Goal: Task Accomplishment & Management: Use online tool/utility

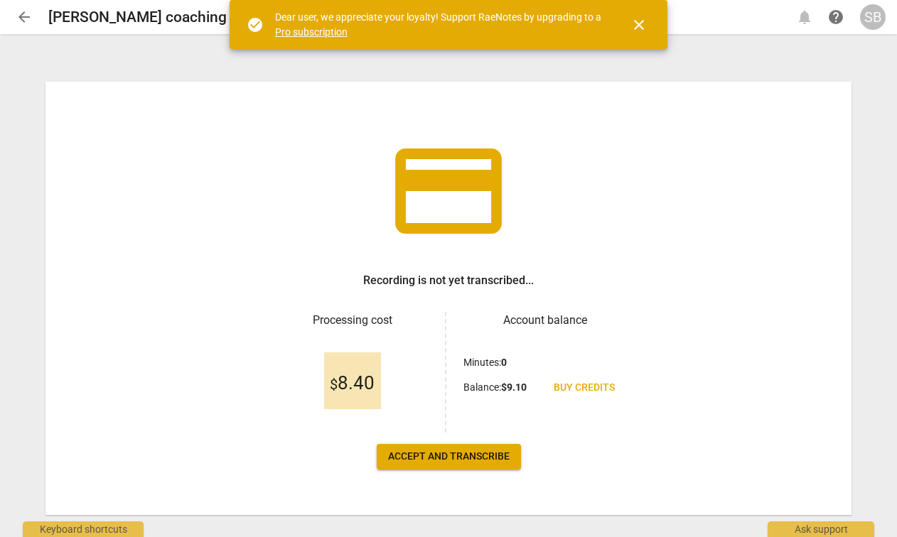
click at [421, 456] on span "Accept and transcribe" at bounding box center [449, 457] width 122 height 14
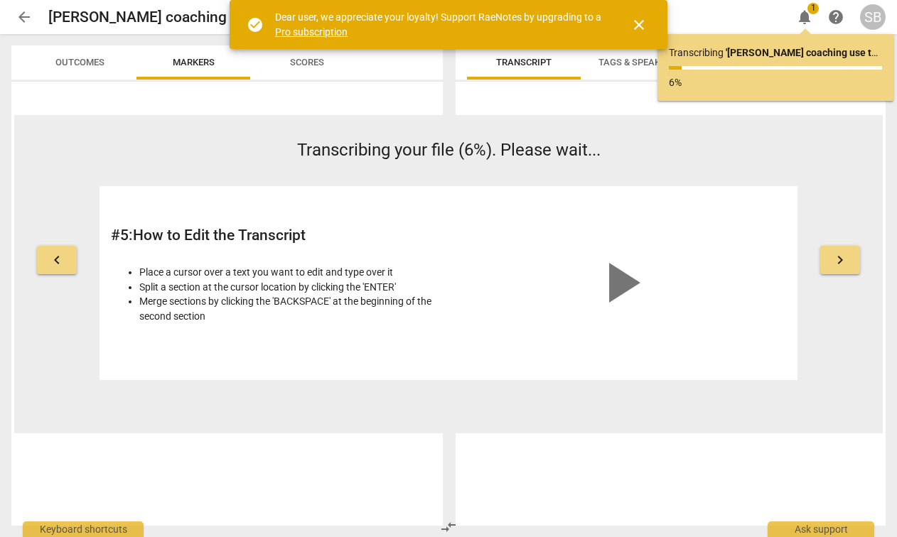
click at [643, 28] on span "close" at bounding box center [638, 24] width 17 height 17
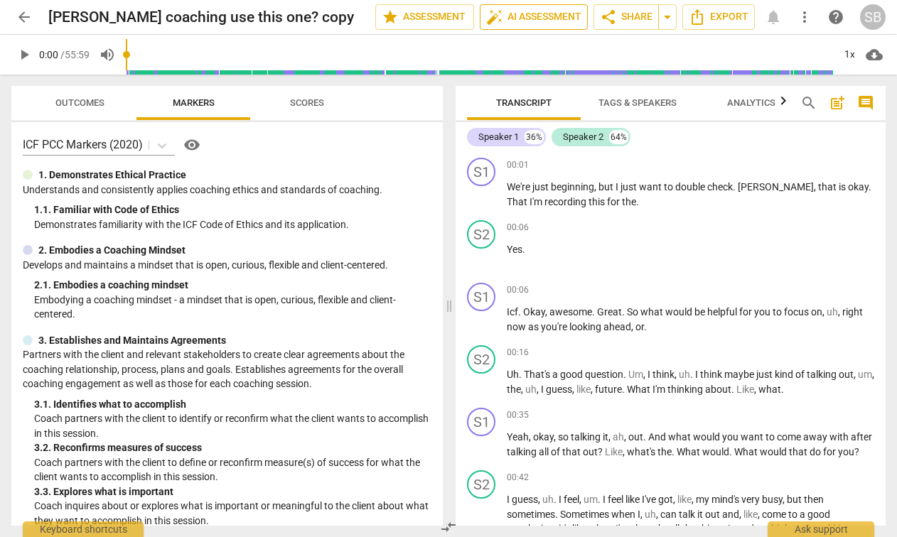
click at [532, 12] on span "auto_fix_high AI Assessment" at bounding box center [533, 17] width 95 height 17
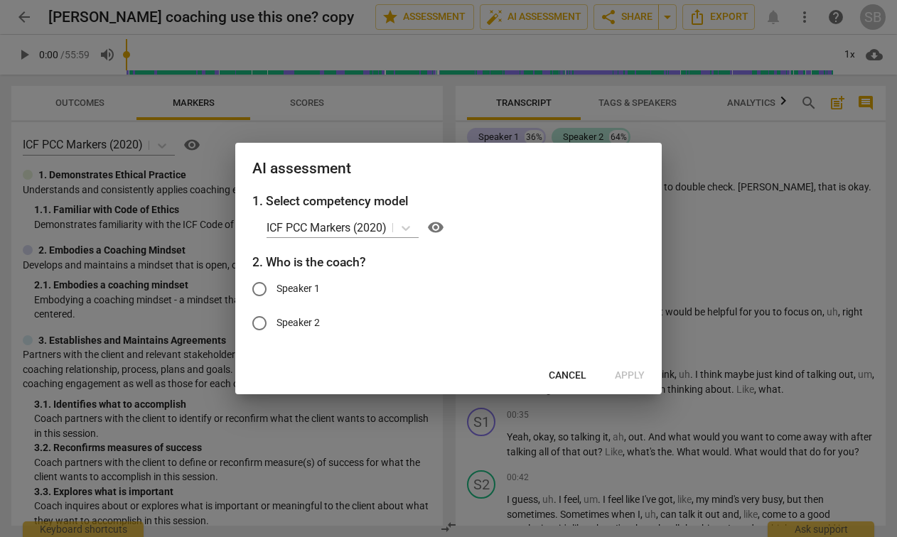
click at [268, 289] on input "Speaker 1" at bounding box center [259, 289] width 34 height 34
radio input "true"
click at [626, 380] on span "Apply" at bounding box center [630, 376] width 30 height 14
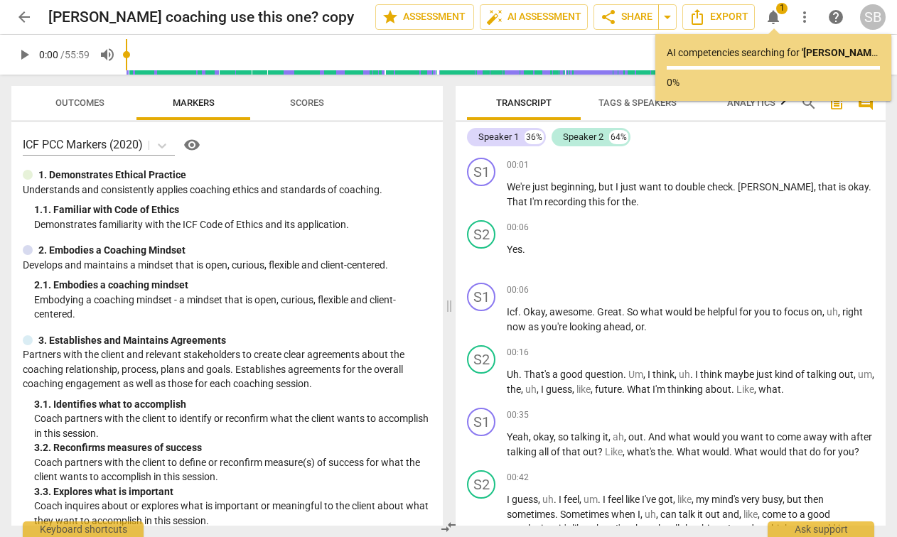
click at [446, 47] on input "range" at bounding box center [479, 54] width 707 height 45
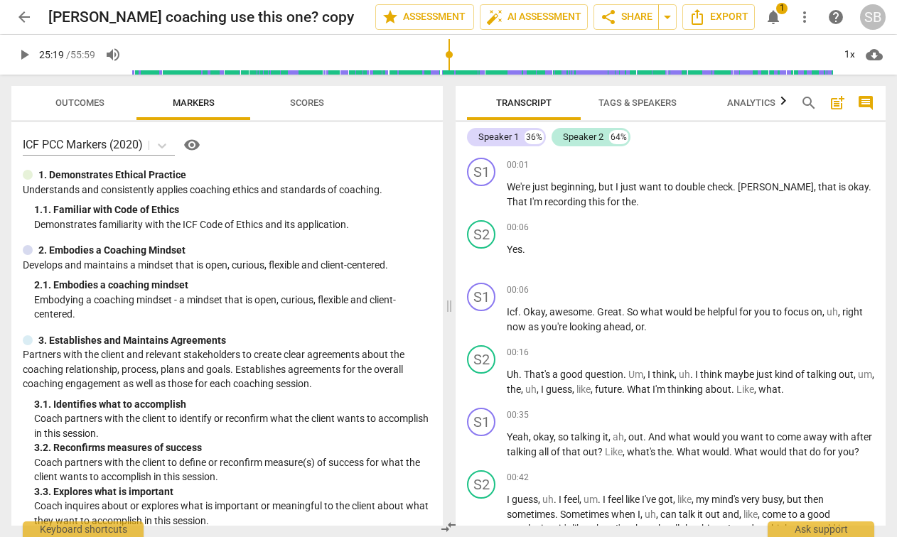
click at [465, 50] on input "range" at bounding box center [482, 54] width 702 height 45
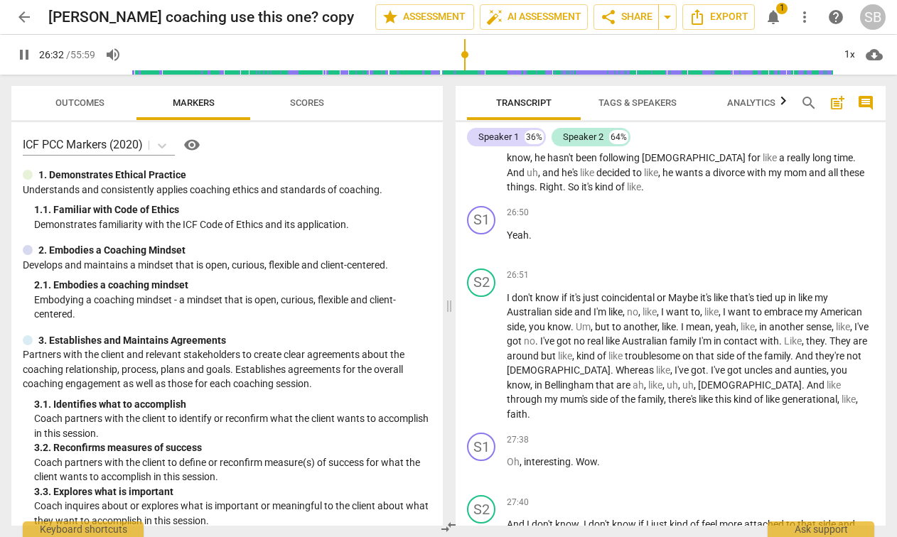
click at [476, 53] on input "range" at bounding box center [482, 54] width 702 height 45
click at [431, 56] on input "range" at bounding box center [482, 54] width 702 height 45
click at [470, 51] on input "range" at bounding box center [482, 54] width 702 height 45
click at [514, 53] on input "range" at bounding box center [482, 54] width 702 height 45
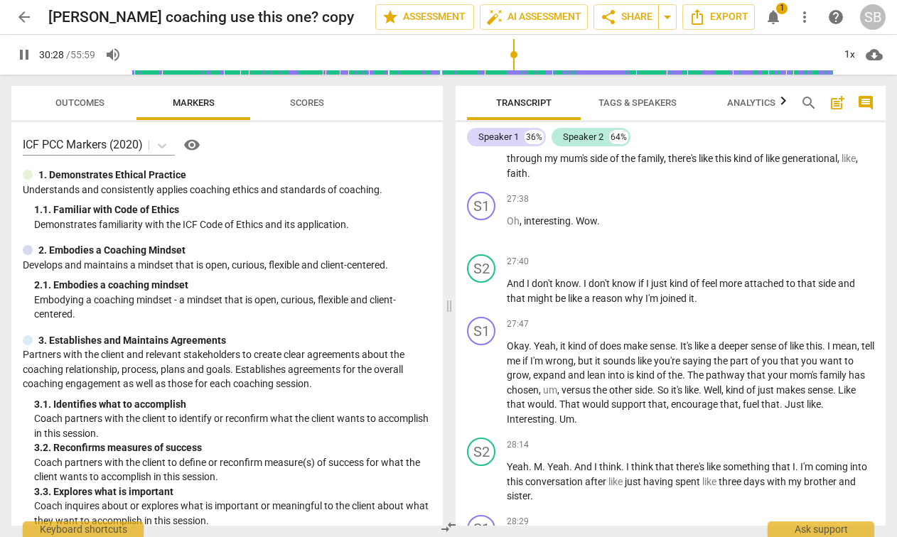
scroll to position [9160, 0]
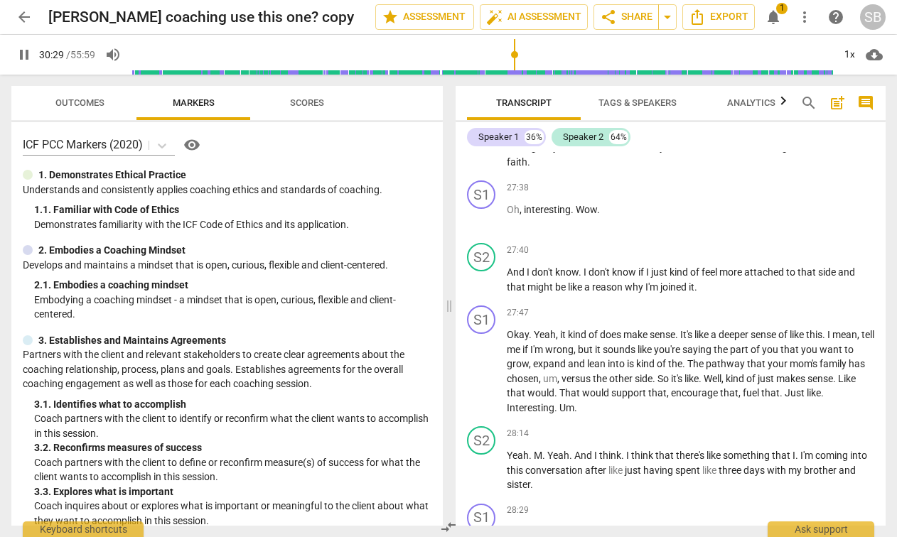
click at [540, 53] on input "range" at bounding box center [482, 54] width 702 height 45
click at [569, 55] on input "range" at bounding box center [482, 54] width 702 height 45
click at [676, 57] on input "range" at bounding box center [482, 54] width 702 height 45
click at [783, 54] on input "range" at bounding box center [482, 54] width 702 height 45
click at [800, 53] on input "range" at bounding box center [482, 54] width 702 height 45
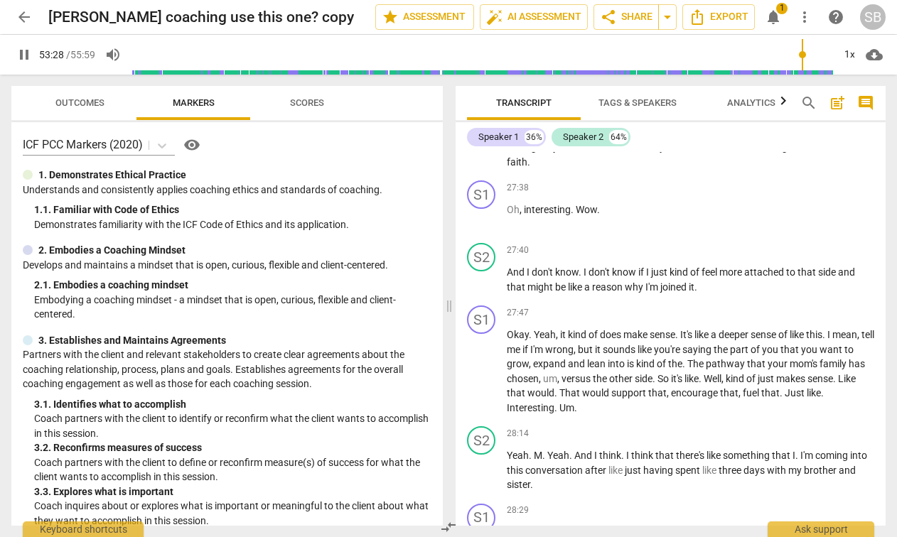
click at [817, 52] on input "range" at bounding box center [482, 54] width 702 height 45
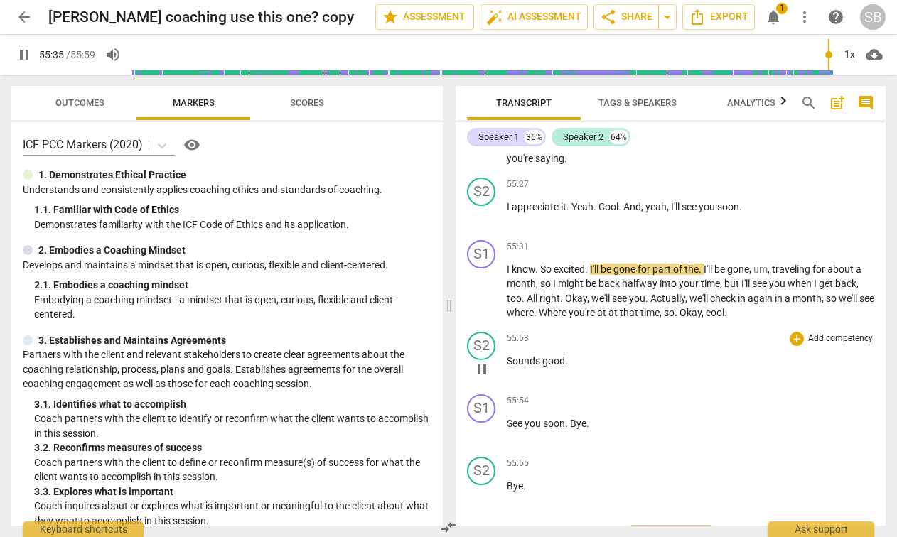
scroll to position [20205, 0]
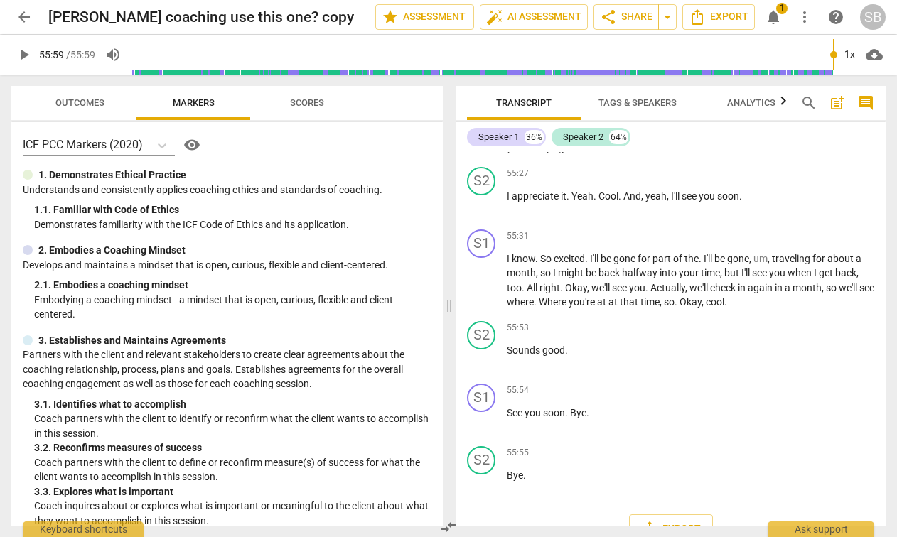
click at [771, 15] on span "notifications" at bounding box center [773, 17] width 17 height 17
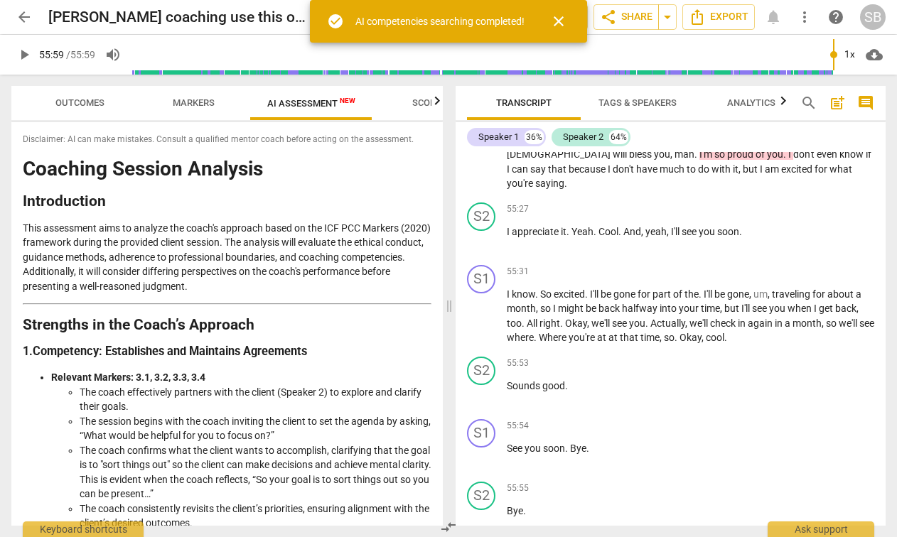
type input "3359"
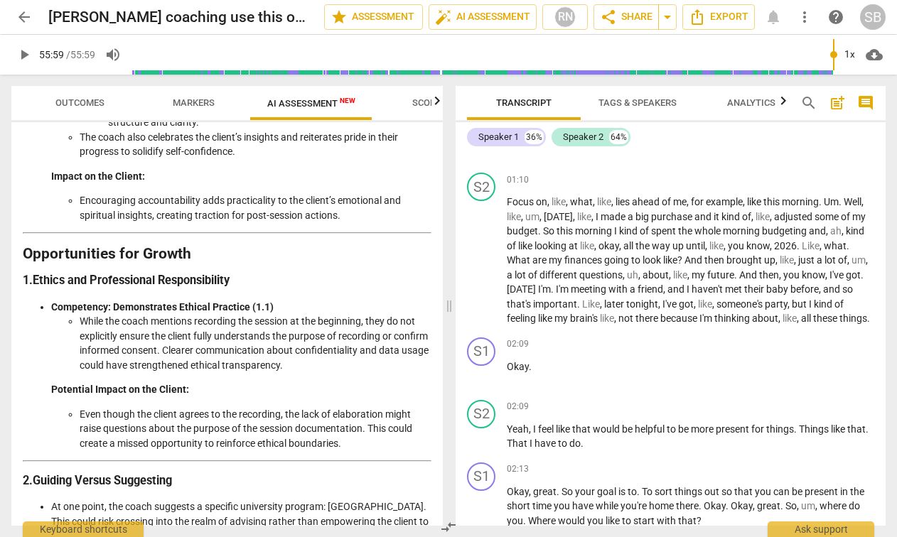
scroll to position [0, 0]
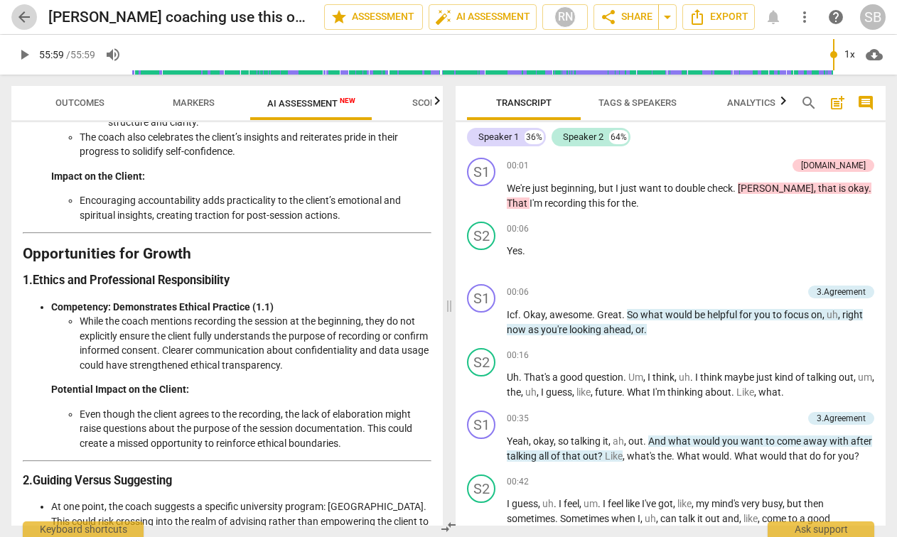
click at [23, 14] on span "arrow_back" at bounding box center [24, 17] width 17 height 17
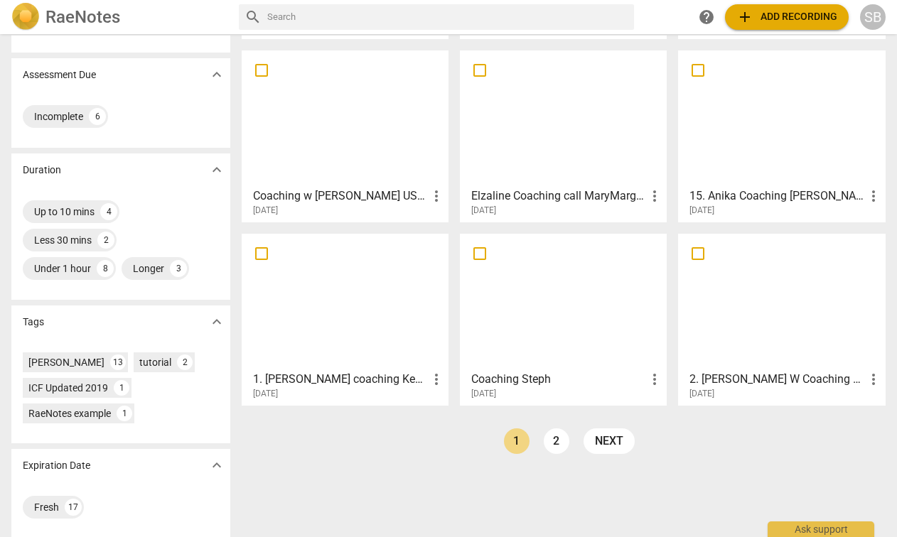
scroll to position [235, 0]
click at [569, 306] on div at bounding box center [563, 301] width 197 height 126
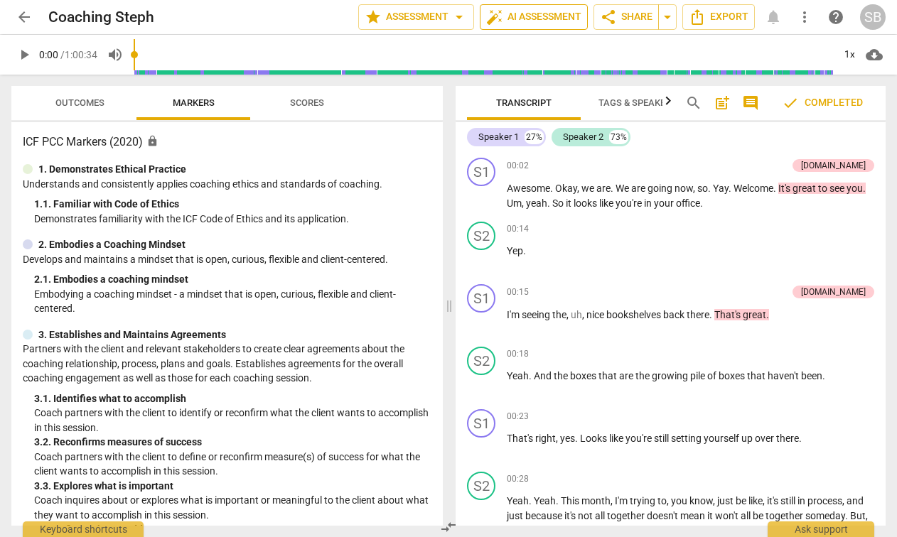
click at [522, 17] on span "auto_fix_high AI Assessment" at bounding box center [533, 17] width 95 height 17
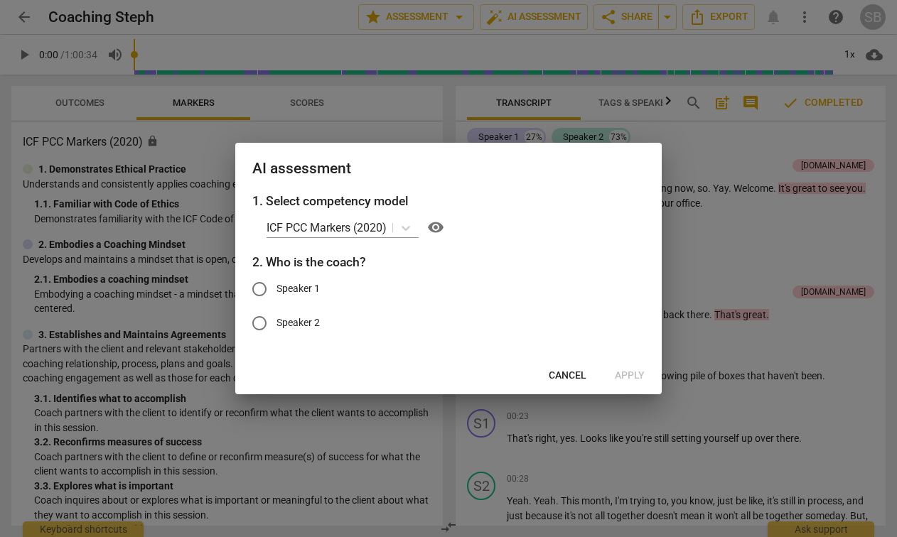
click at [628, 373] on div "Cancel Apply" at bounding box center [448, 376] width 421 height 26
click at [293, 289] on span "Speaker 1" at bounding box center [297, 288] width 43 height 15
click at [276, 289] on input "Speaker 1" at bounding box center [259, 289] width 34 height 34
radio input "true"
click at [634, 373] on span "Apply" at bounding box center [630, 376] width 30 height 14
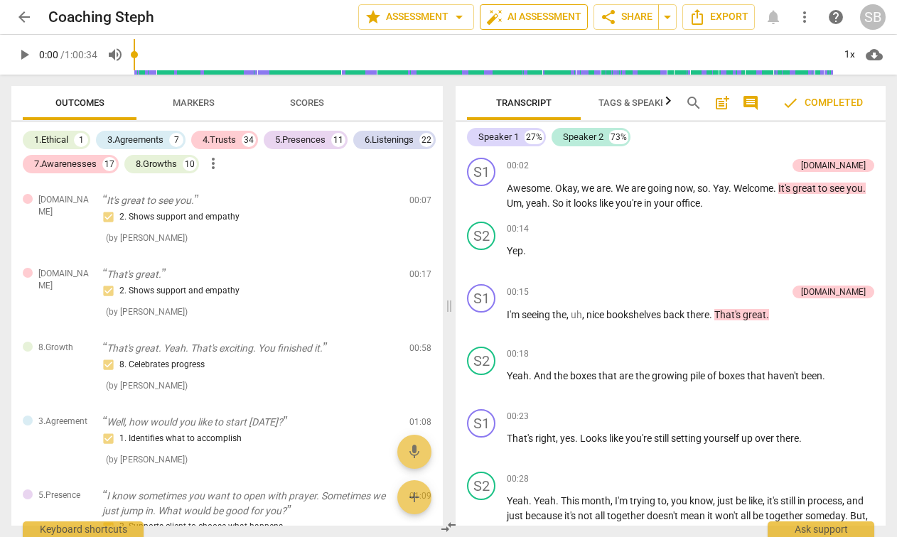
click at [509, 9] on span "auto_fix_high AI Assessment" at bounding box center [533, 17] width 95 height 17
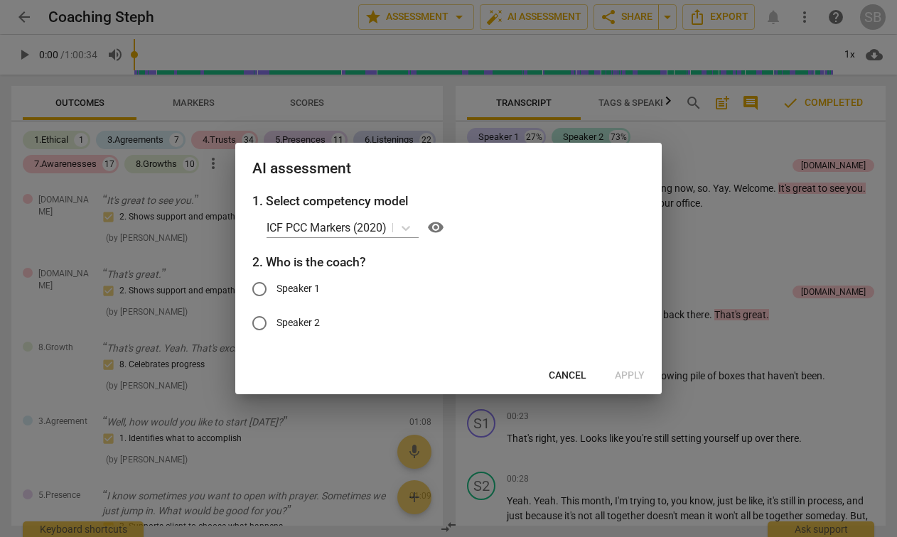
click at [300, 284] on span "Speaker 1" at bounding box center [297, 288] width 43 height 15
click at [276, 284] on input "Speaker 1" at bounding box center [259, 289] width 34 height 34
radio input "true"
click at [628, 377] on span "Apply" at bounding box center [630, 376] width 30 height 14
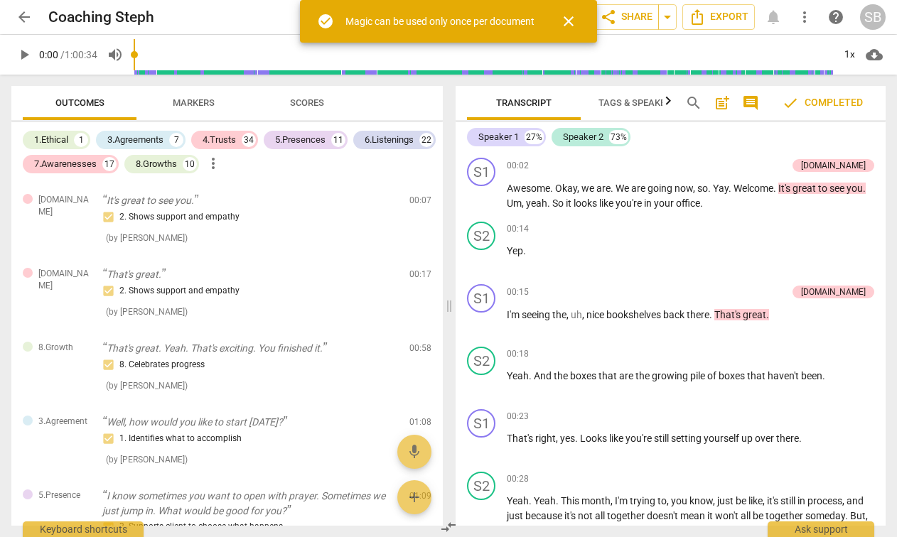
click at [381, 20] on div "Magic can be used only once per document" at bounding box center [439, 21] width 189 height 15
click at [569, 22] on span "close" at bounding box center [568, 21] width 17 height 17
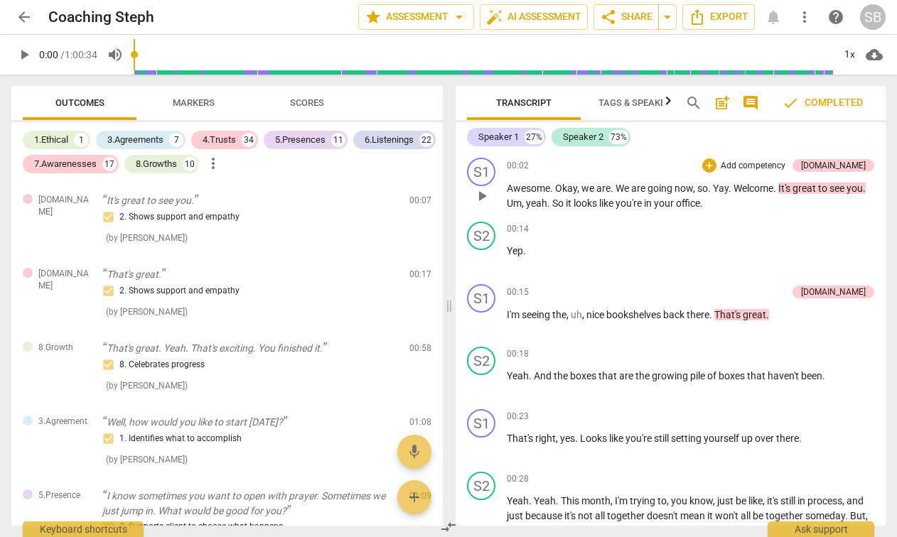
click at [483, 198] on span "play_arrow" at bounding box center [481, 196] width 17 height 17
type input "12"
click at [27, 18] on span "arrow_back" at bounding box center [24, 17] width 17 height 17
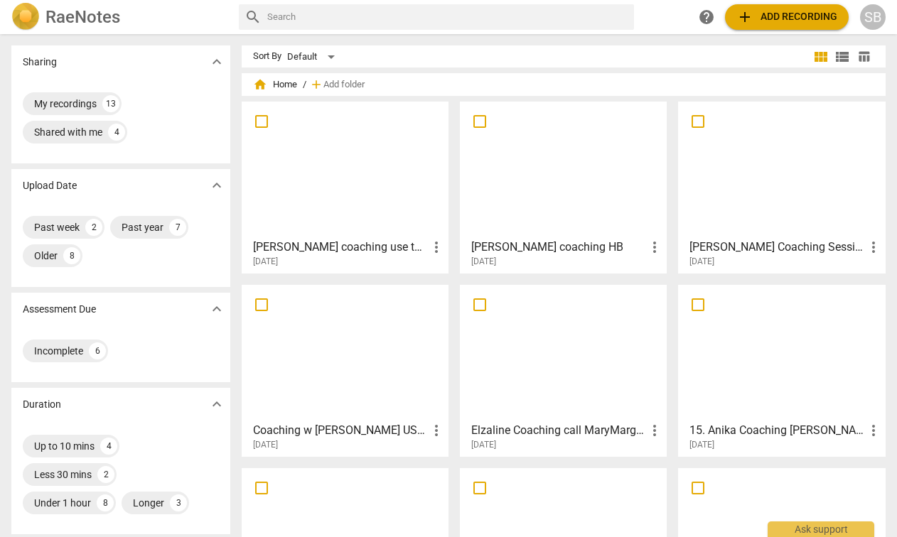
click at [327, 183] on div at bounding box center [345, 170] width 197 height 126
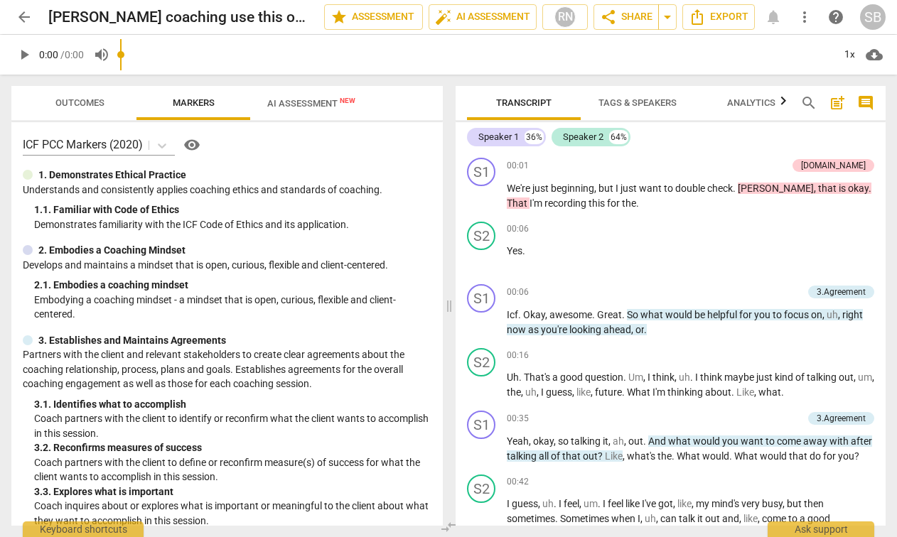
click at [29, 53] on span "play_arrow" at bounding box center [24, 54] width 17 height 17
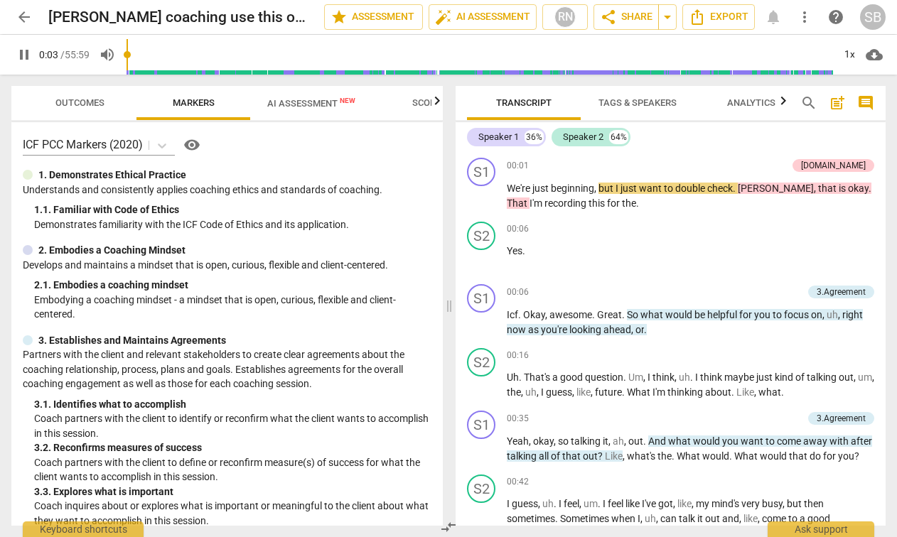
click at [26, 54] on span "pause" at bounding box center [24, 54] width 17 height 17
type input "3"
click at [714, 11] on span "Export" at bounding box center [719, 17] width 60 height 17
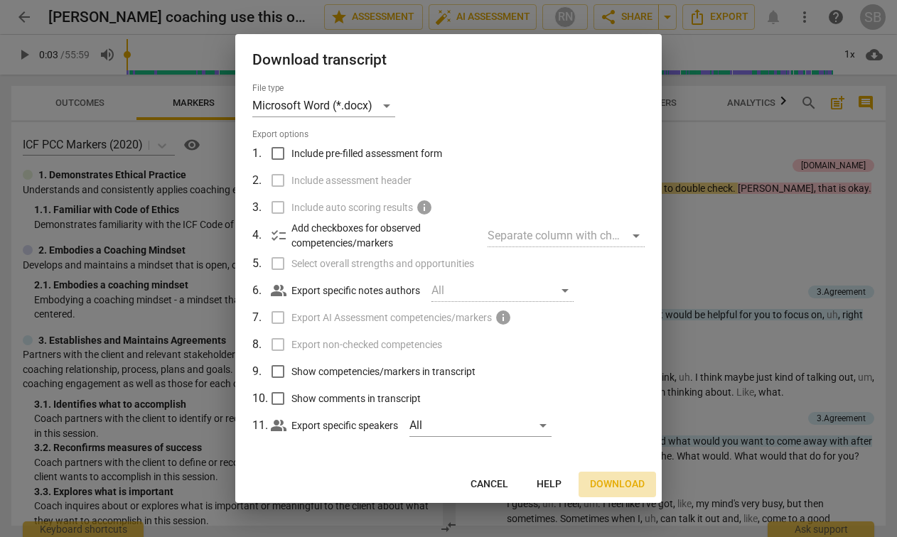
click at [606, 480] on span "Download" at bounding box center [617, 485] width 55 height 14
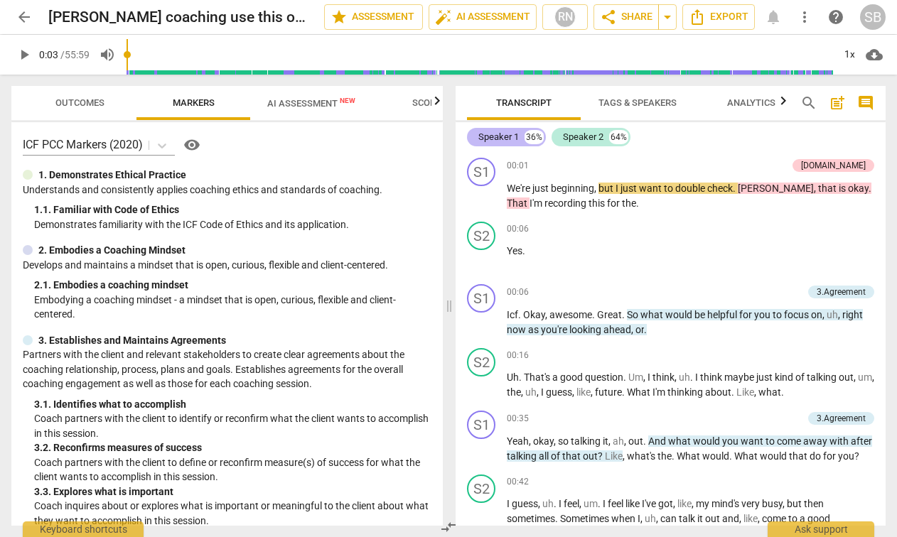
click at [508, 140] on div "Speaker 1" at bounding box center [498, 137] width 41 height 14
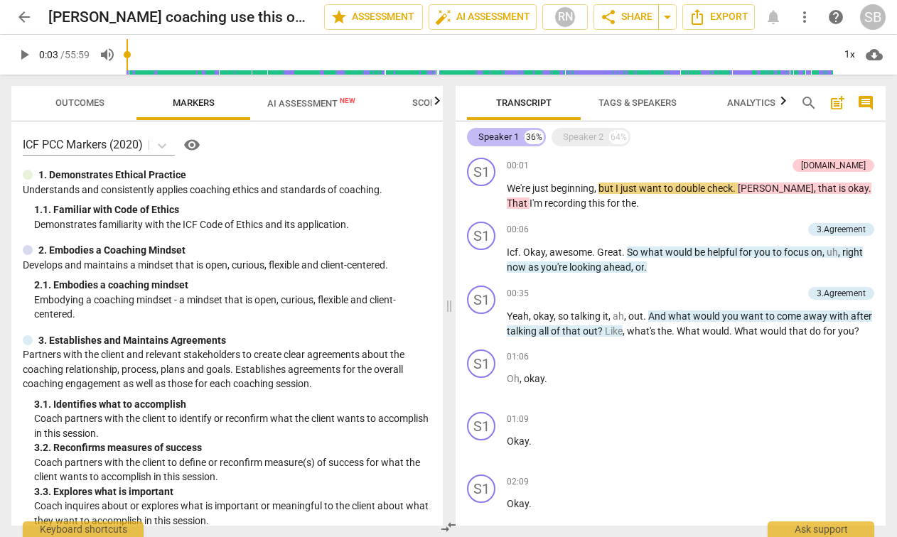
click at [508, 140] on div "Speaker 1" at bounding box center [498, 137] width 41 height 14
click at [536, 134] on div "36%" at bounding box center [534, 137] width 19 height 14
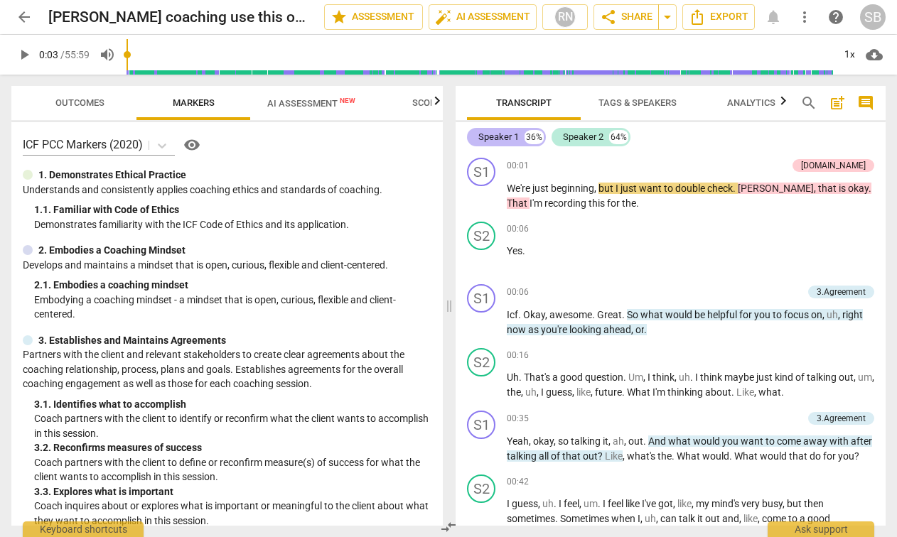
click at [513, 136] on div "Speaker 1" at bounding box center [498, 137] width 41 height 14
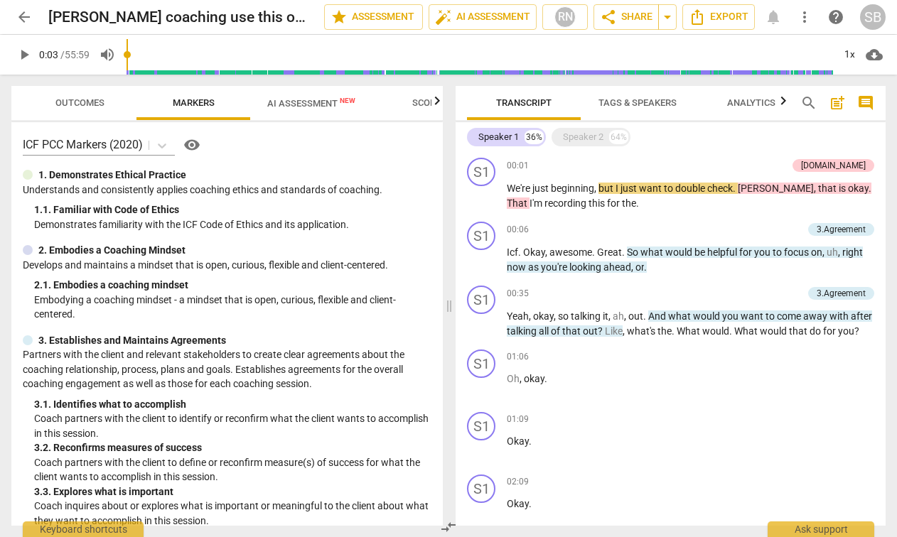
click at [615, 109] on span "Tags & Speakers" at bounding box center [637, 103] width 112 height 19
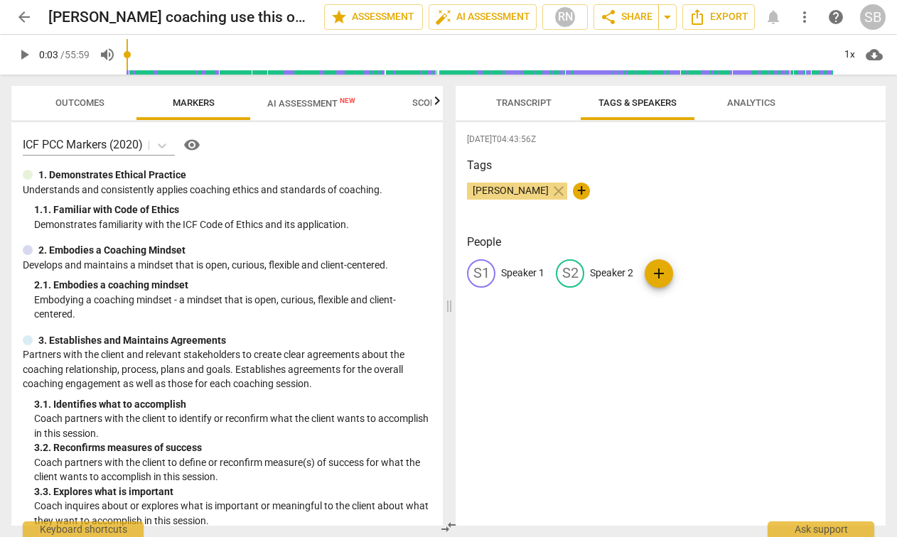
click at [516, 269] on p "Speaker 1" at bounding box center [522, 273] width 43 height 15
type input "[PERSON_NAME]"
click at [693, 264] on div "edit Speaker 2" at bounding box center [686, 273] width 77 height 28
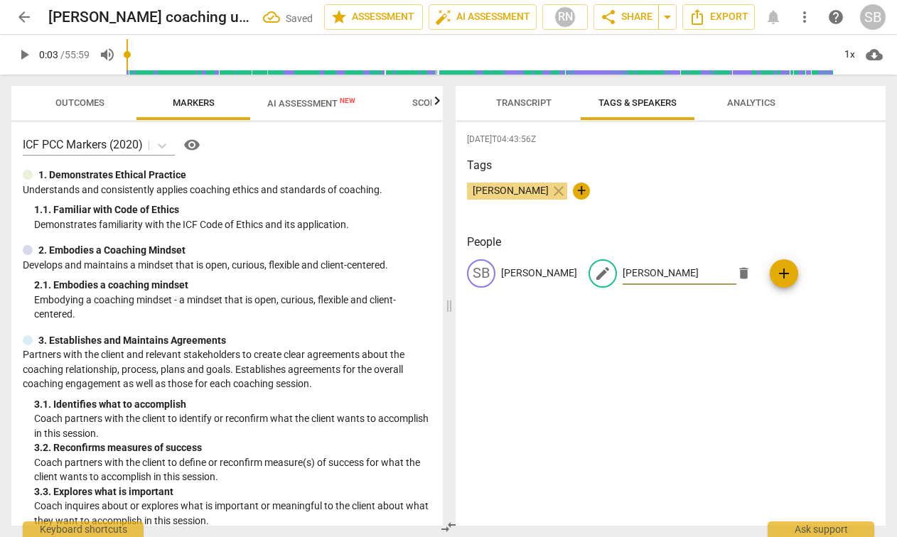
type input "[PERSON_NAME]"
click at [552, 272] on p "[PERSON_NAME]" at bounding box center [539, 273] width 76 height 15
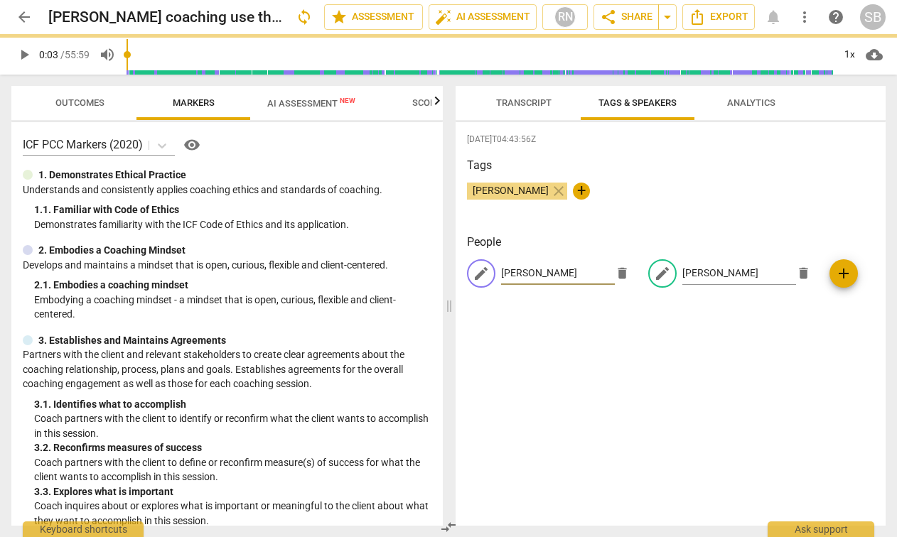
click at [569, 272] on input "[PERSON_NAME]" at bounding box center [558, 273] width 114 height 23
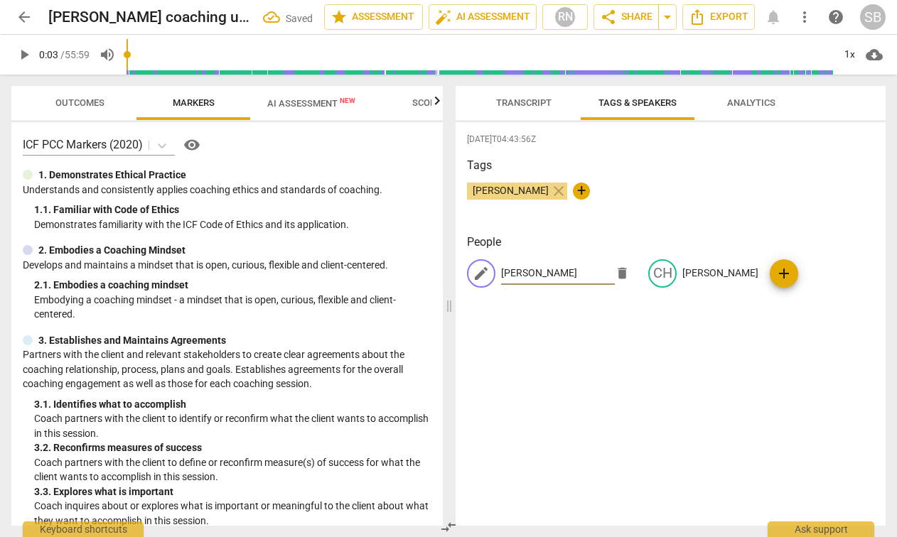
type input "[PERSON_NAME]"
click at [567, 296] on div "edit [PERSON_NAME] delete CH [PERSON_NAME] add" at bounding box center [670, 279] width 407 height 40
click at [530, 97] on span "Transcript" at bounding box center [524, 103] width 90 height 19
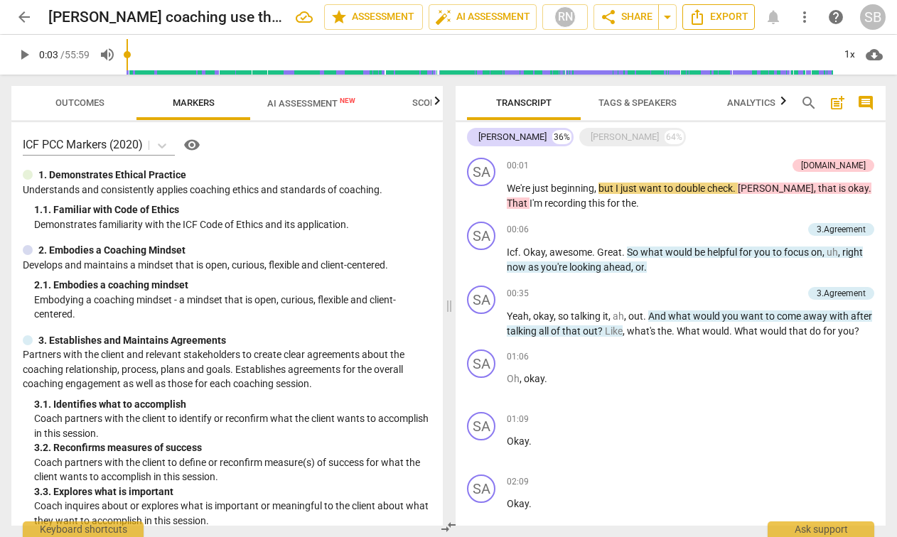
click at [710, 14] on span "Export" at bounding box center [719, 17] width 60 height 17
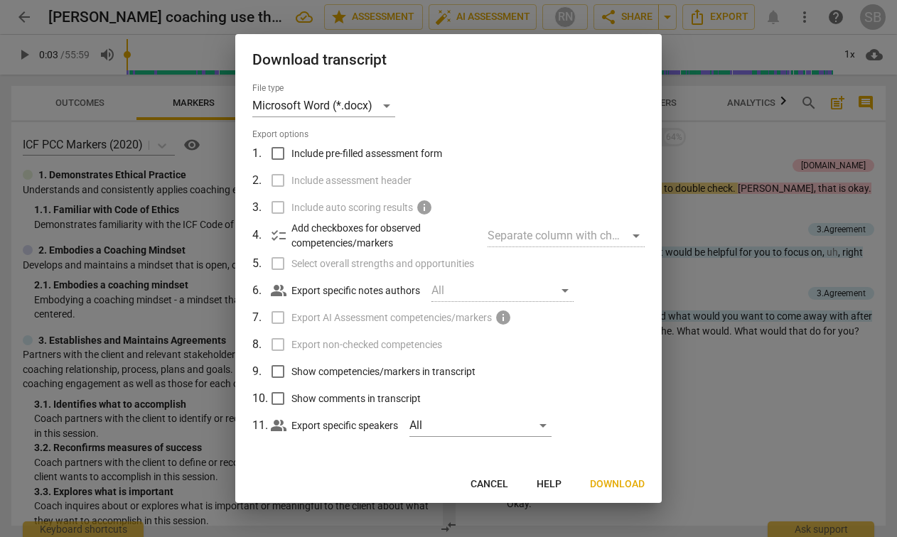
click at [604, 490] on span "Download" at bounding box center [617, 485] width 55 height 14
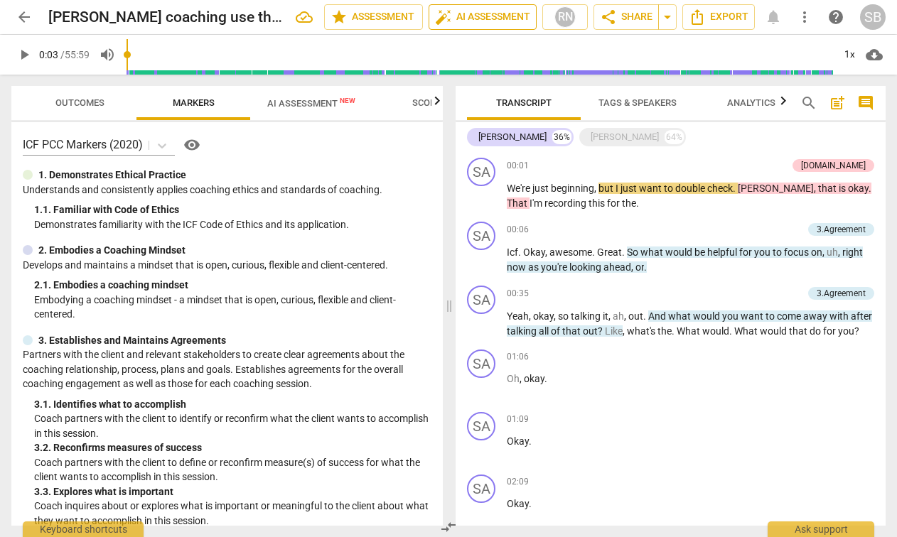
click at [448, 18] on span "auto_fix_high AI Assessment" at bounding box center [482, 17] width 95 height 17
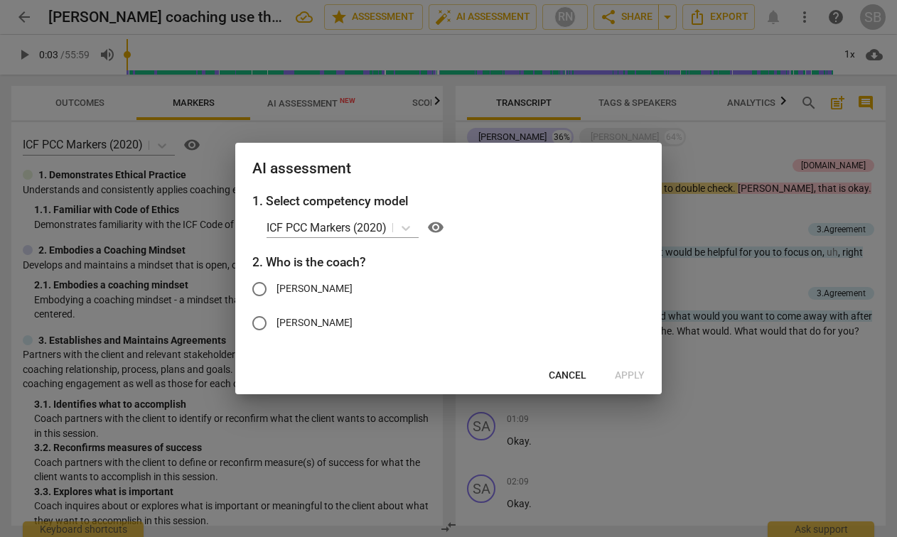
click at [311, 289] on label "[PERSON_NAME]" at bounding box center [437, 289] width 391 height 34
click at [276, 289] on input "[PERSON_NAME]" at bounding box center [259, 289] width 34 height 34
radio input "true"
click at [627, 375] on span "Apply" at bounding box center [630, 376] width 30 height 14
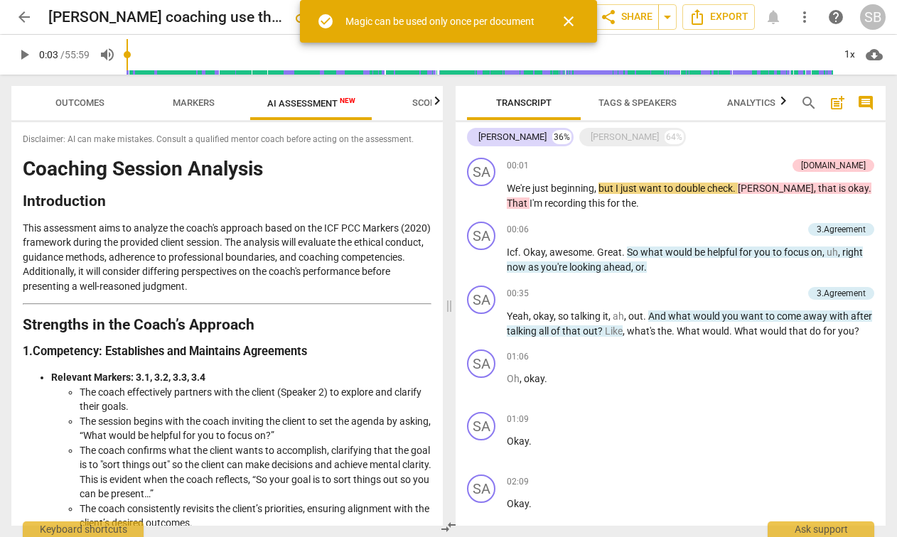
click at [28, 14] on span "arrow_back" at bounding box center [24, 17] width 17 height 17
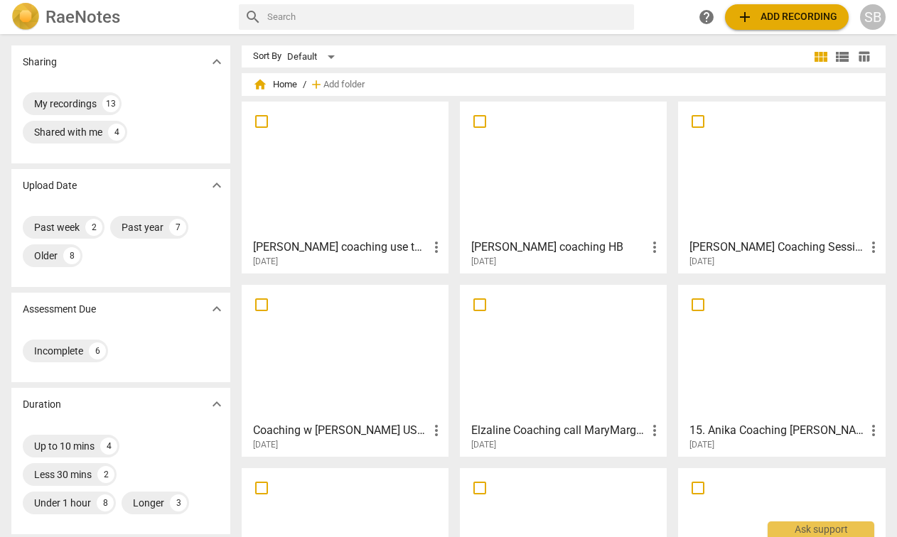
click at [595, 192] on div at bounding box center [563, 170] width 197 height 126
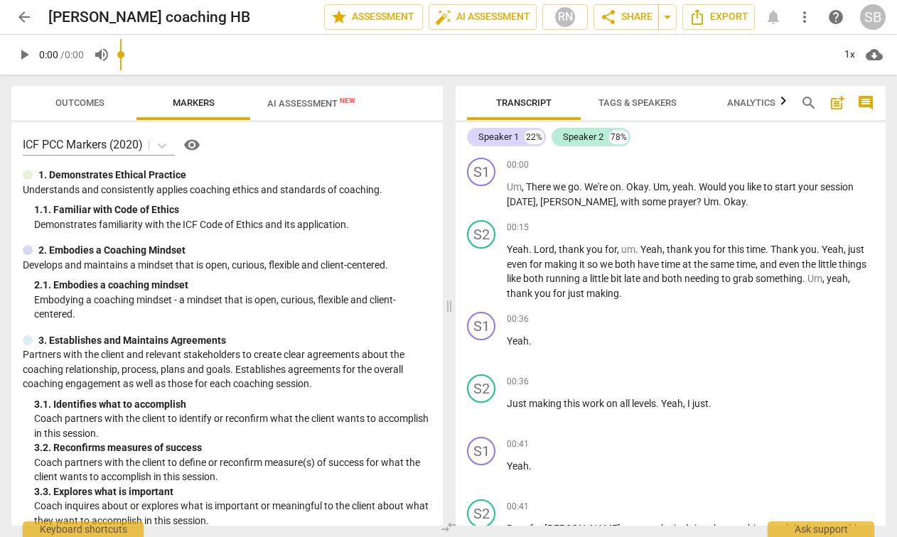
click at [321, 109] on span "AI Assessment New" at bounding box center [311, 102] width 122 height 21
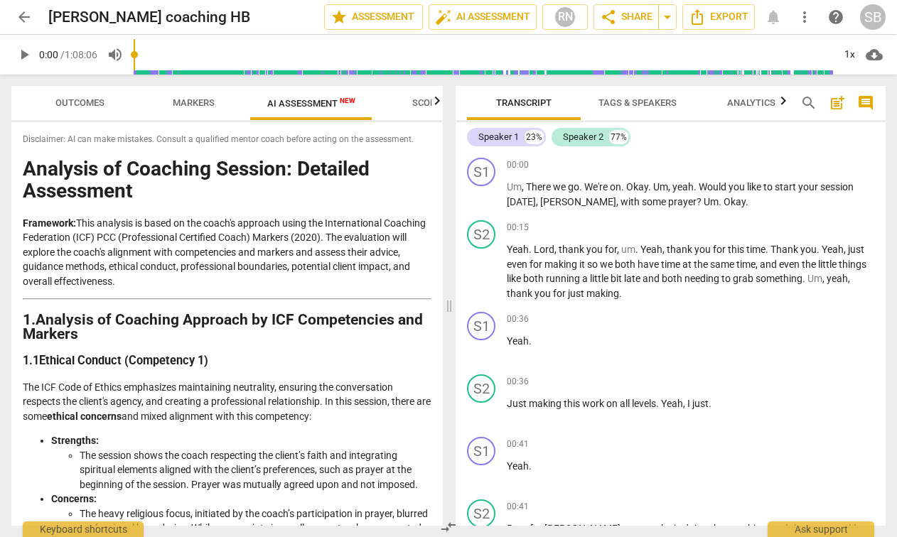
click at [27, 16] on span "arrow_back" at bounding box center [24, 17] width 17 height 17
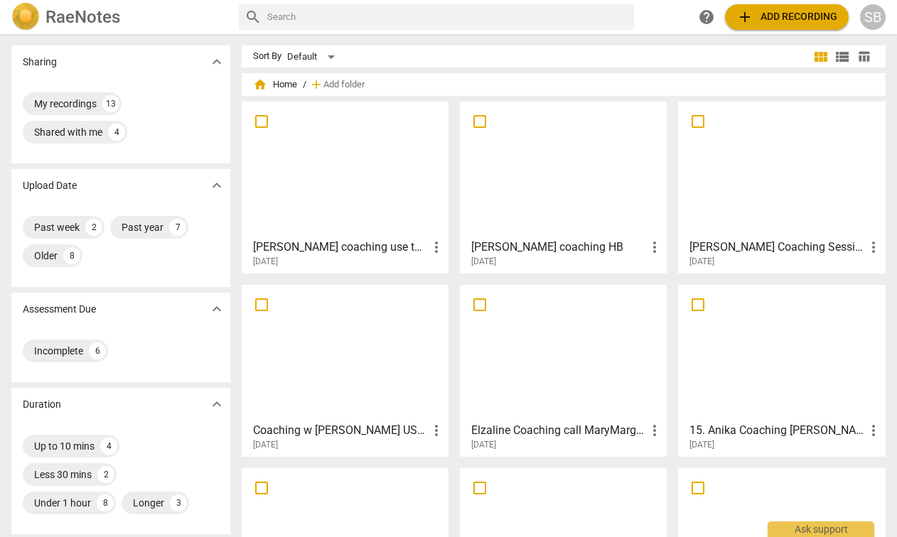
click at [385, 197] on div at bounding box center [345, 170] width 197 height 126
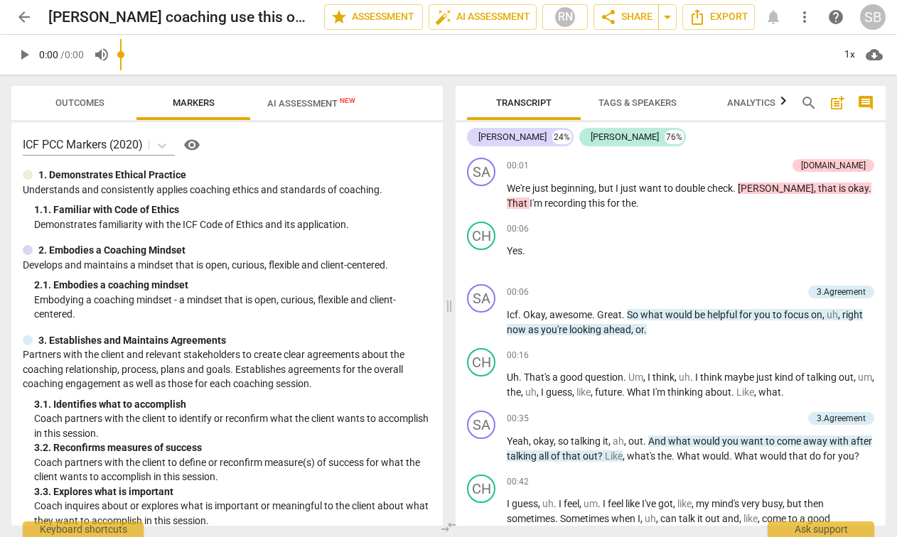
click at [301, 98] on span "AI Assessment New" at bounding box center [311, 103] width 88 height 11
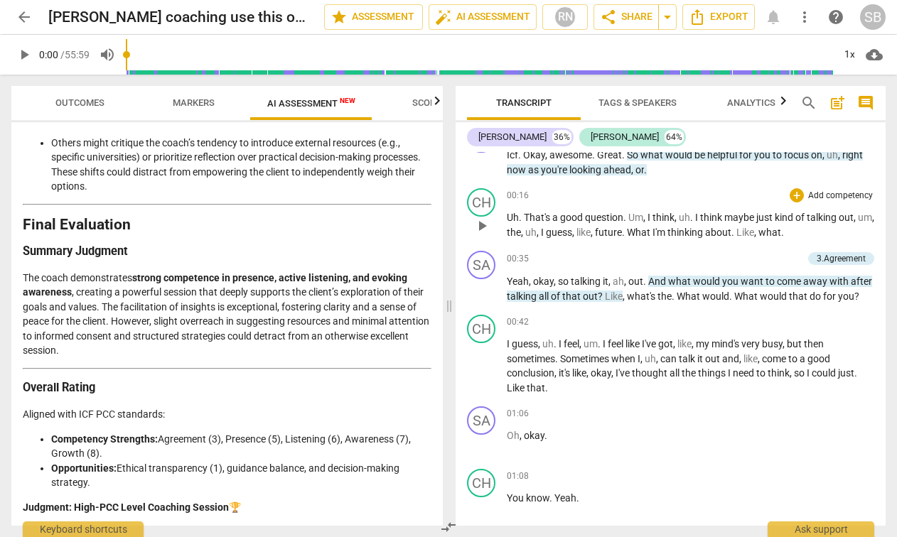
scroll to position [163, 0]
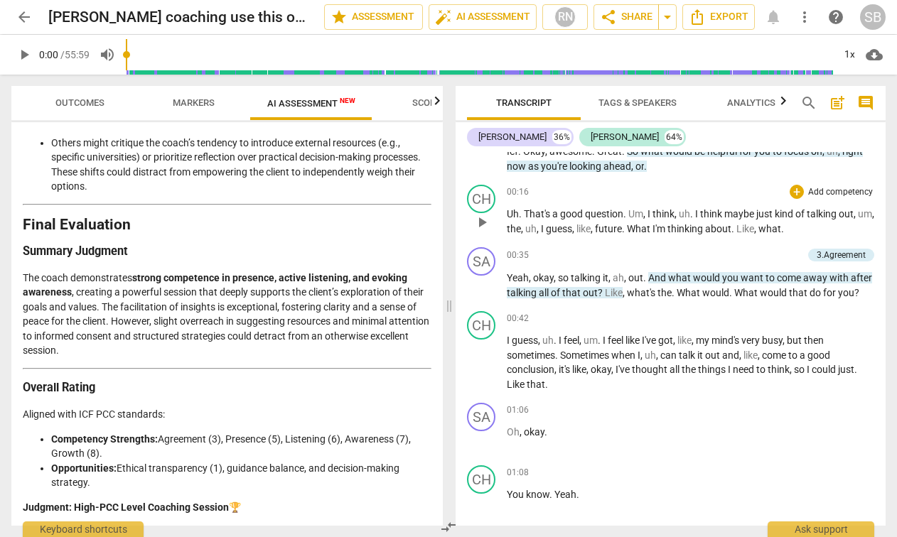
click at [477, 222] on span "play_arrow" at bounding box center [481, 222] width 17 height 17
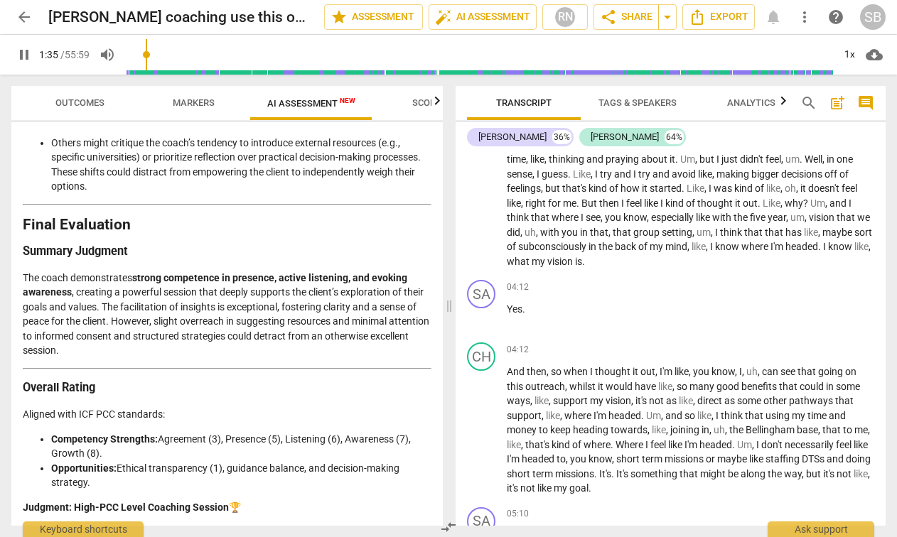
scroll to position [0, 0]
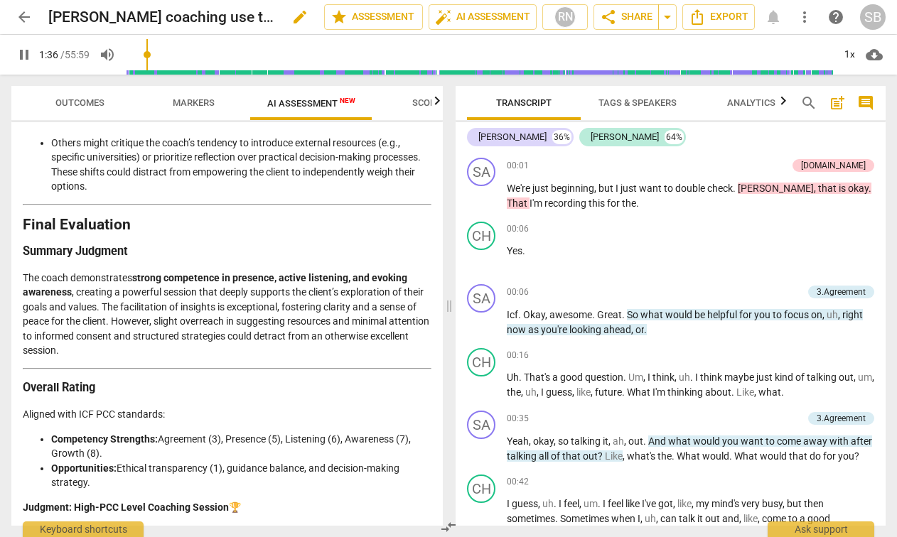
type input "97"
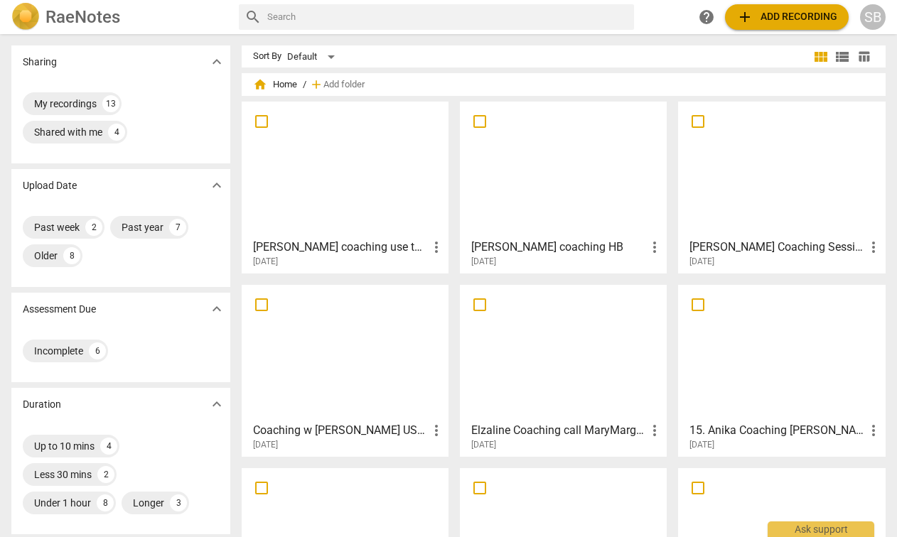
click at [733, 171] on div at bounding box center [781, 170] width 197 height 126
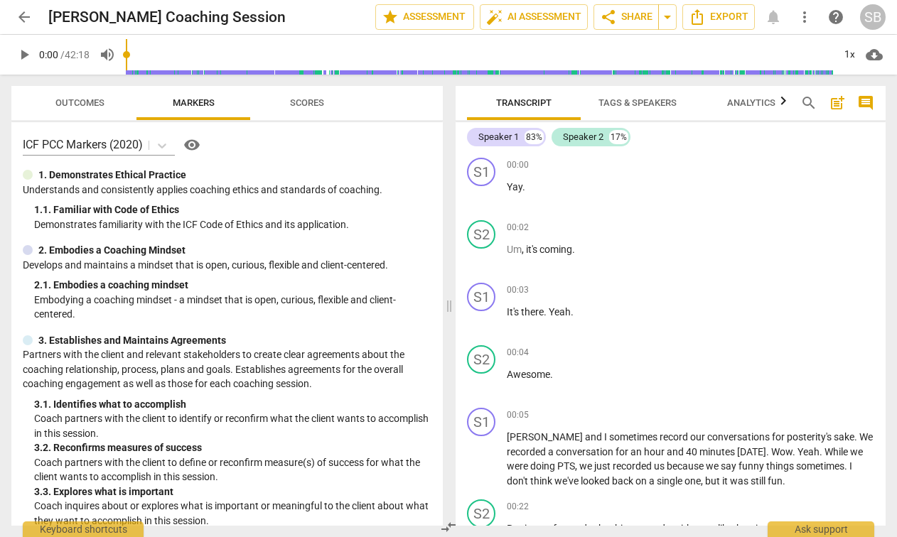
click at [326, 112] on span "Scores" at bounding box center [307, 103] width 68 height 19
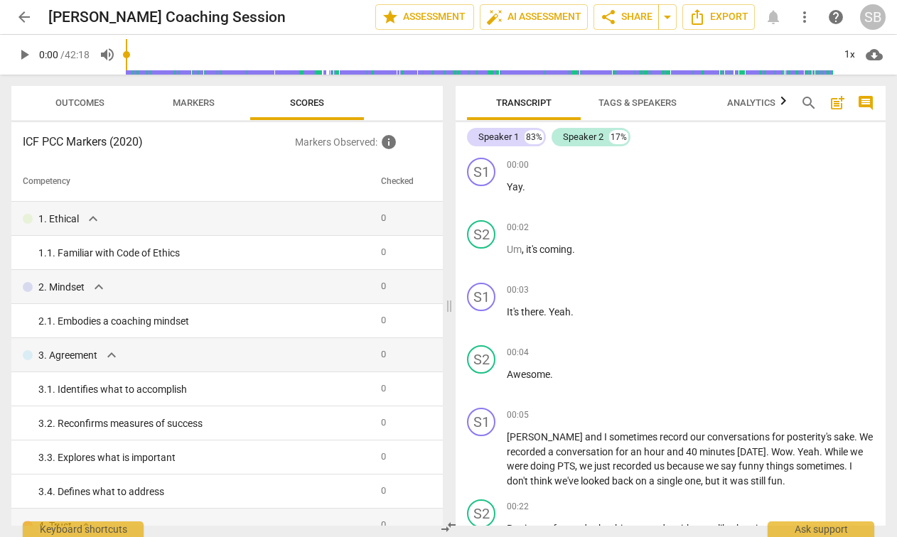
click at [18, 12] on span "arrow_back" at bounding box center [24, 17] width 17 height 17
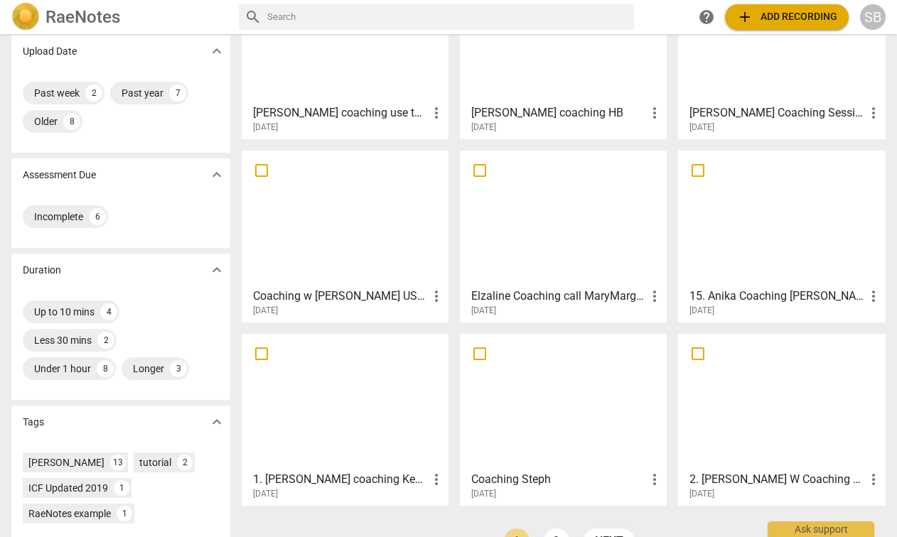
scroll to position [139, 0]
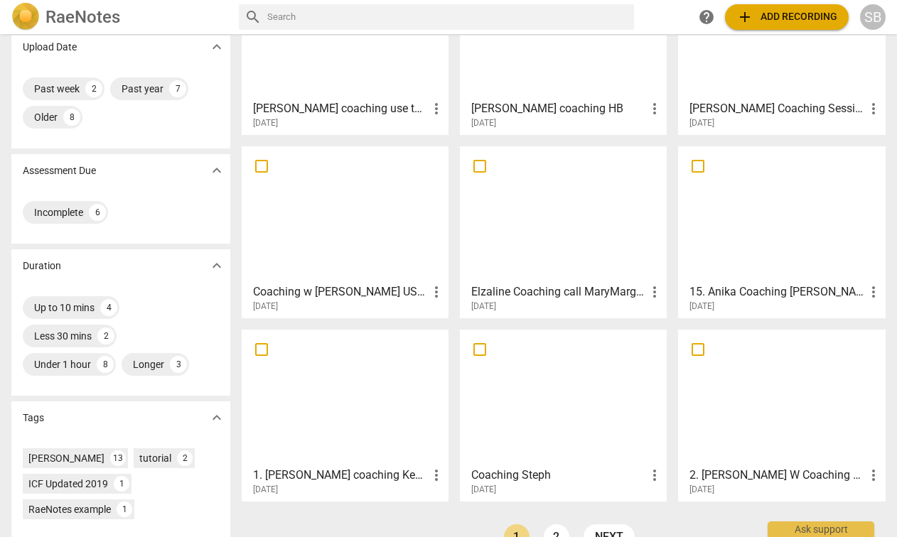
click at [321, 187] on div at bounding box center [345, 214] width 197 height 126
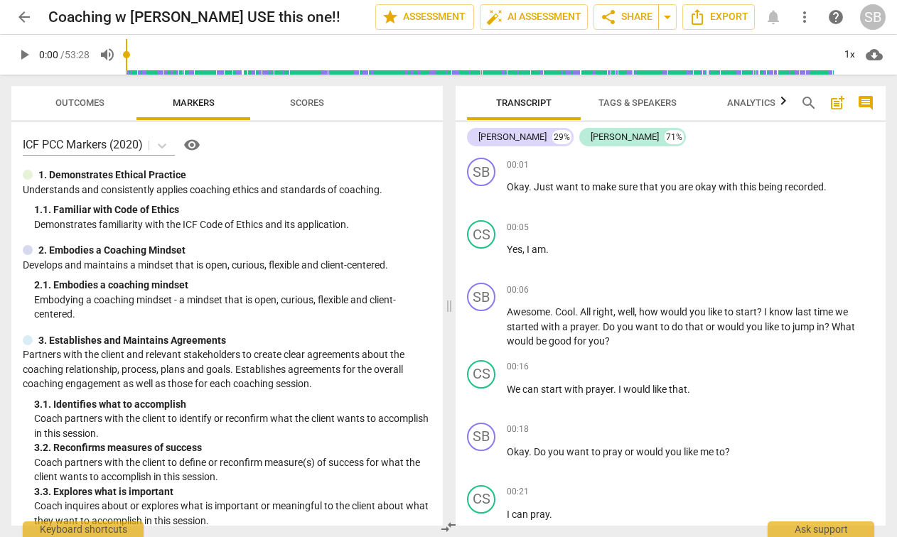
click at [305, 103] on span "Scores" at bounding box center [307, 102] width 34 height 11
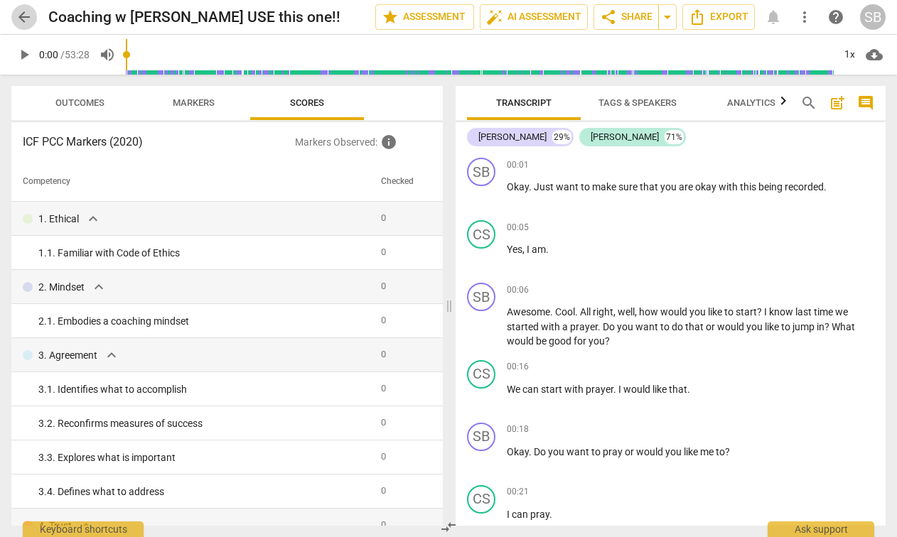
click at [23, 18] on span "arrow_back" at bounding box center [24, 17] width 17 height 17
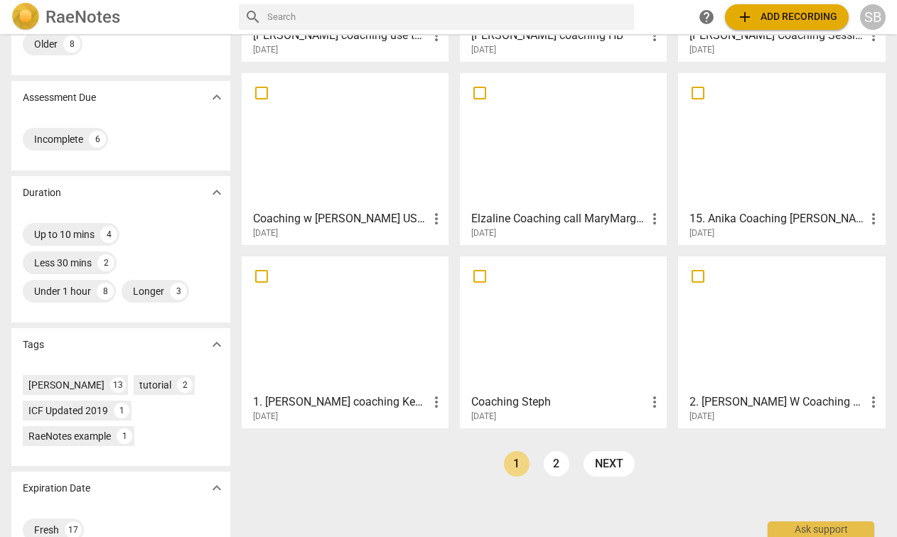
scroll to position [217, 0]
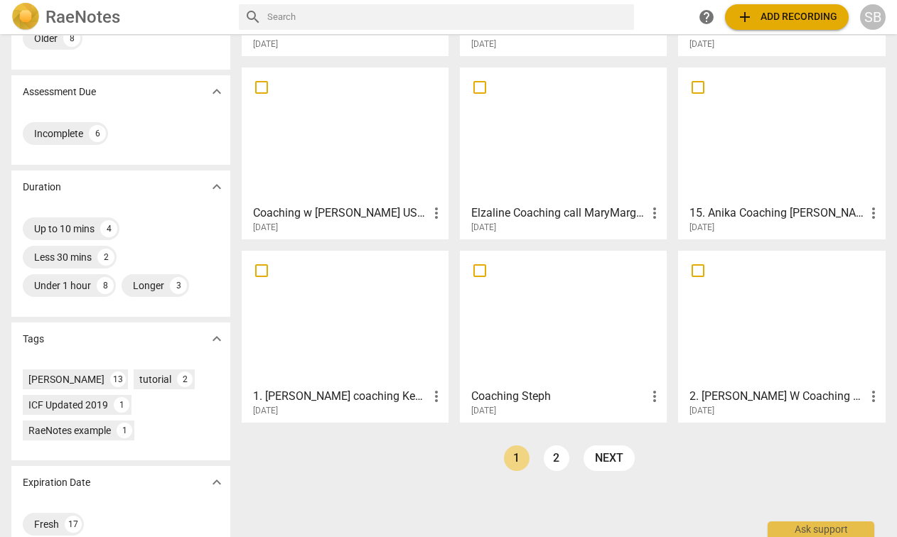
click at [549, 306] on div at bounding box center [563, 319] width 197 height 126
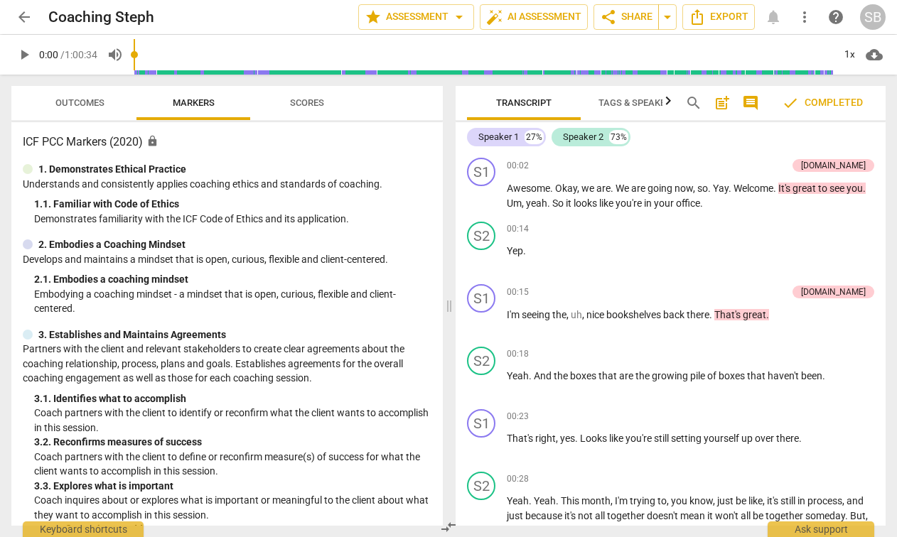
click at [300, 103] on span "Scores" at bounding box center [307, 102] width 34 height 11
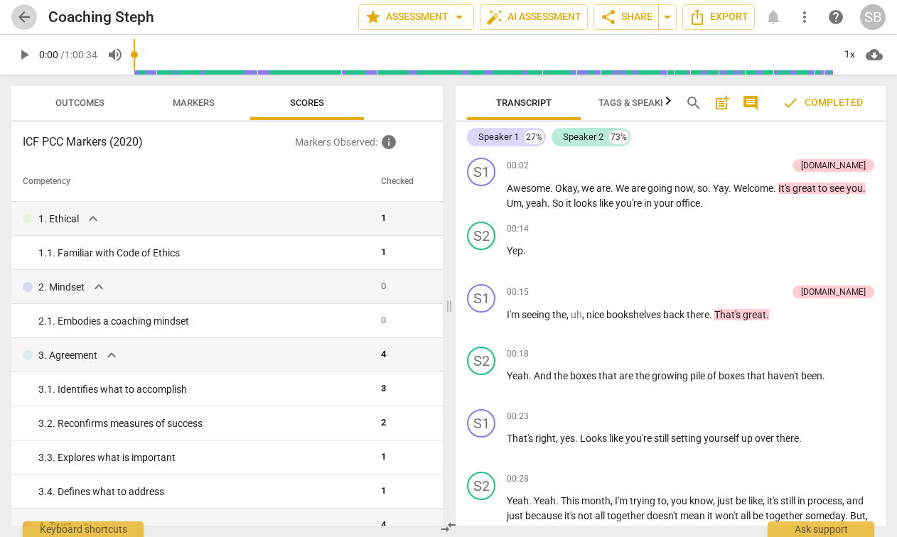
click at [23, 14] on span "arrow_back" at bounding box center [24, 17] width 17 height 17
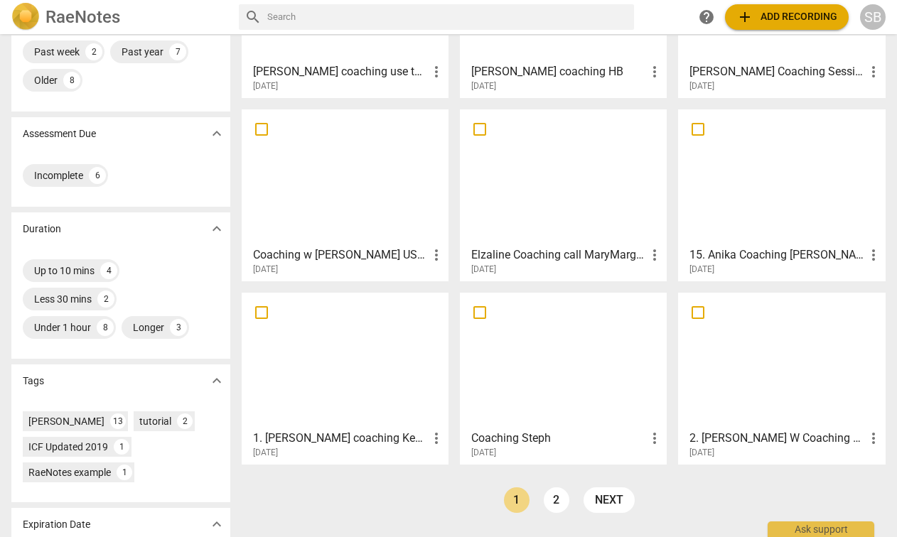
scroll to position [242, 0]
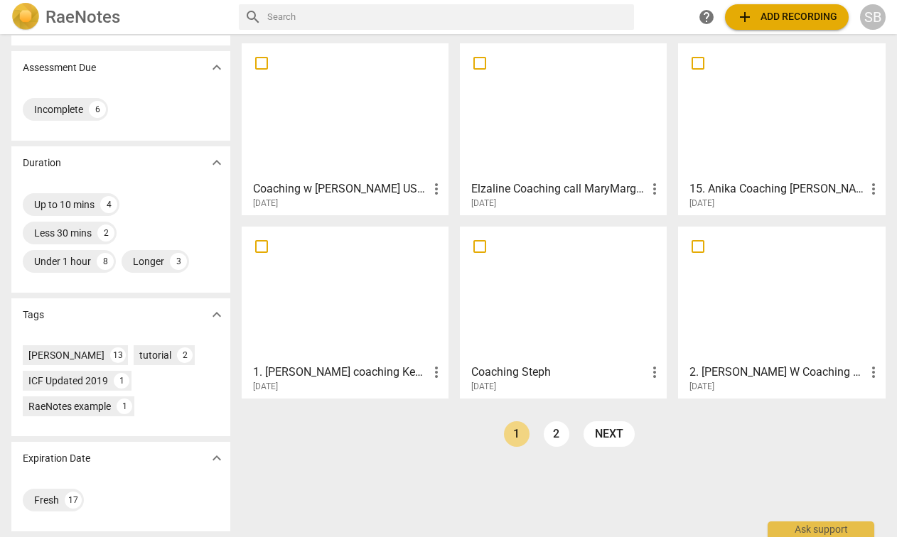
click at [353, 310] on div at bounding box center [345, 295] width 197 height 126
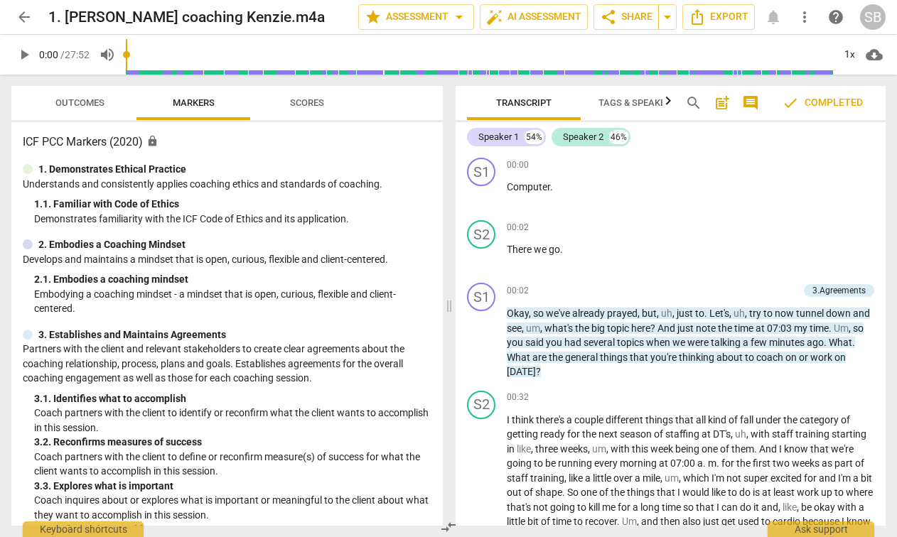
click at [20, 18] on span "arrow_back" at bounding box center [24, 17] width 17 height 17
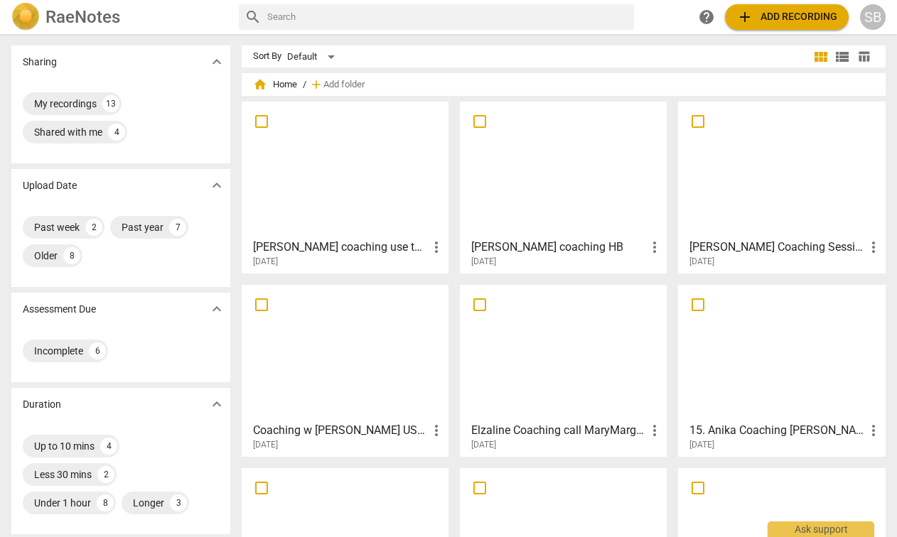
click at [772, 193] on div at bounding box center [781, 170] width 197 height 126
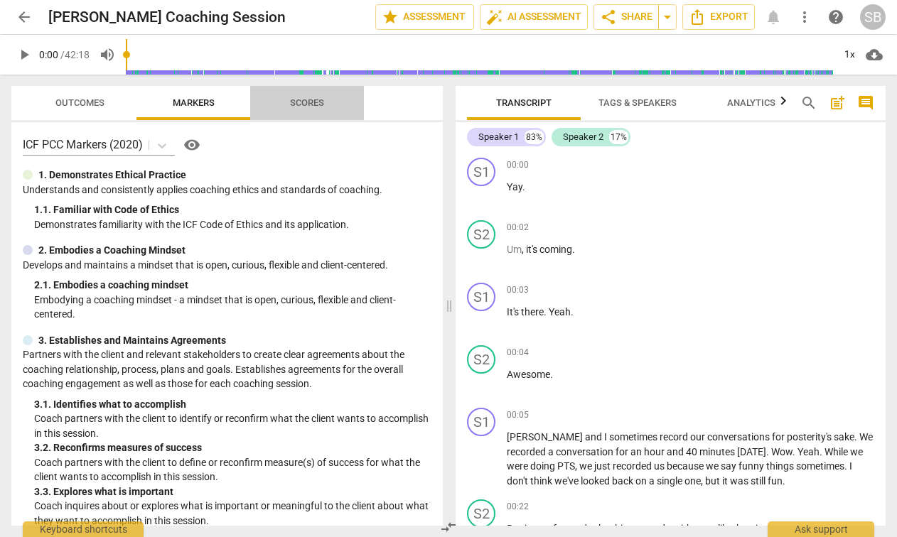
click at [311, 99] on span "Scores" at bounding box center [307, 102] width 34 height 11
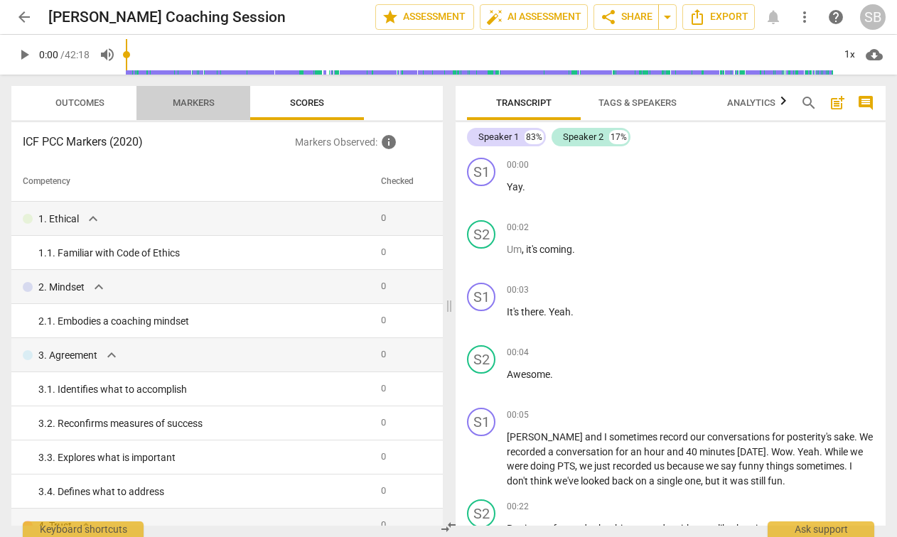
click at [200, 94] on span "Markers" at bounding box center [194, 103] width 76 height 19
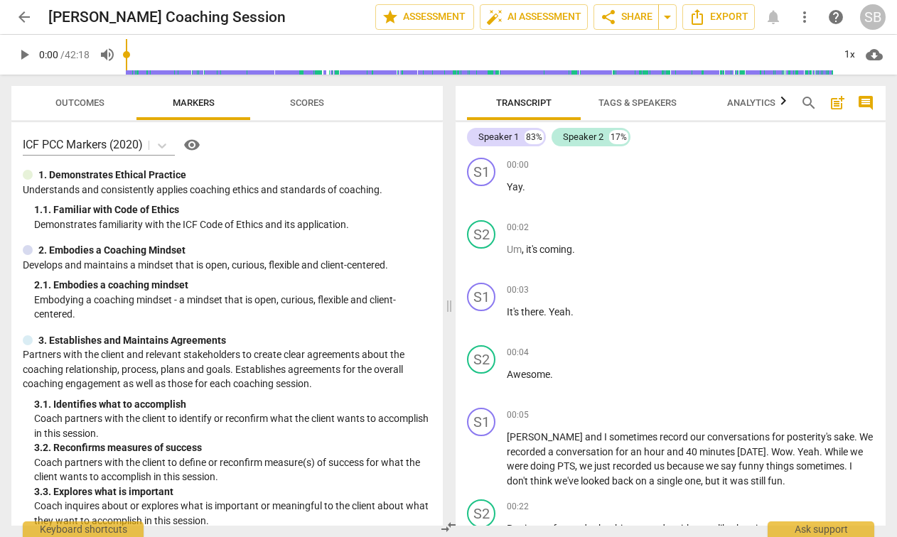
click at [93, 98] on span "Outcomes" at bounding box center [79, 102] width 49 height 11
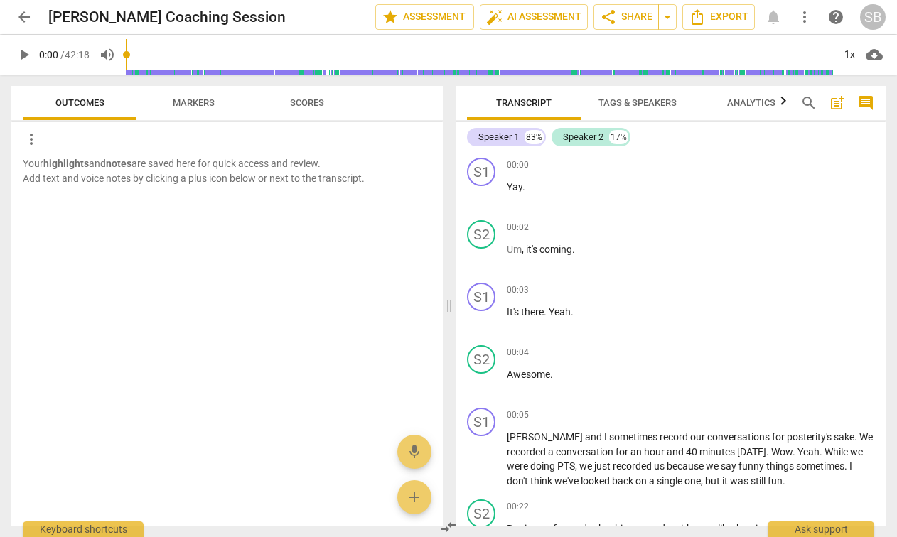
click at [23, 54] on span "play_arrow" at bounding box center [24, 54] width 17 height 17
click at [164, 49] on input "range" at bounding box center [479, 54] width 707 height 45
click at [215, 53] on input "range" at bounding box center [479, 54] width 707 height 45
click at [246, 50] on input "range" at bounding box center [479, 54] width 707 height 45
click at [131, 55] on input "range" at bounding box center [479, 54] width 707 height 45
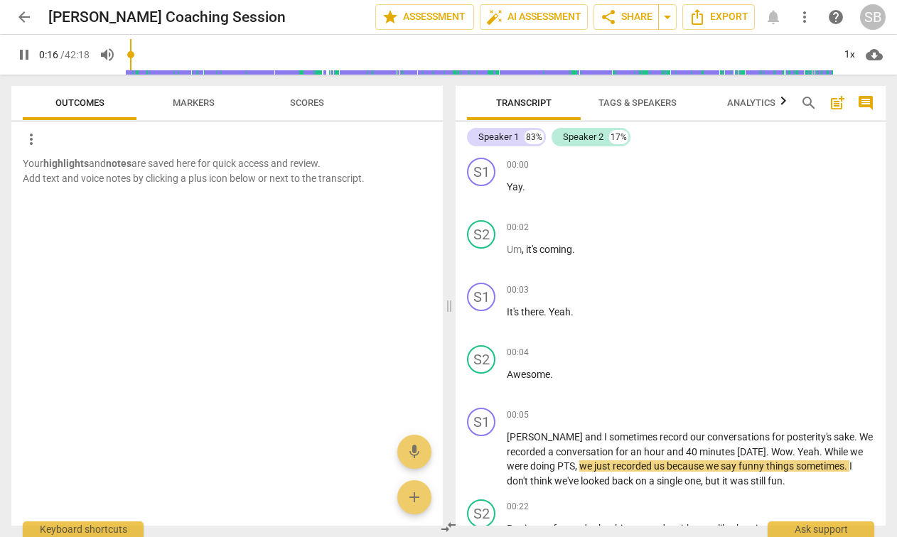
drag, startPoint x: 133, startPoint y: 53, endPoint x: 117, endPoint y: 53, distance: 15.6
click at [126, 53] on input "range" at bounding box center [479, 54] width 707 height 45
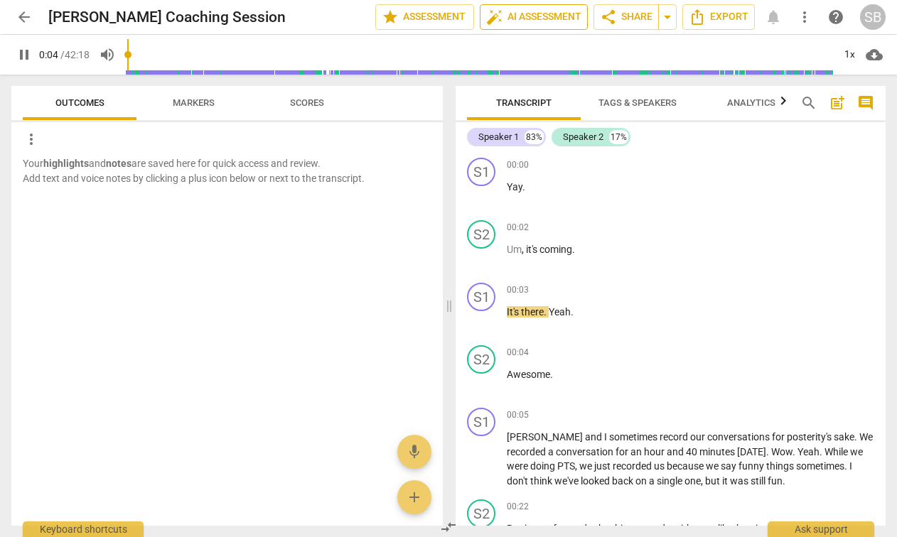
click at [507, 19] on span "auto_fix_high AI Assessment" at bounding box center [533, 17] width 95 height 17
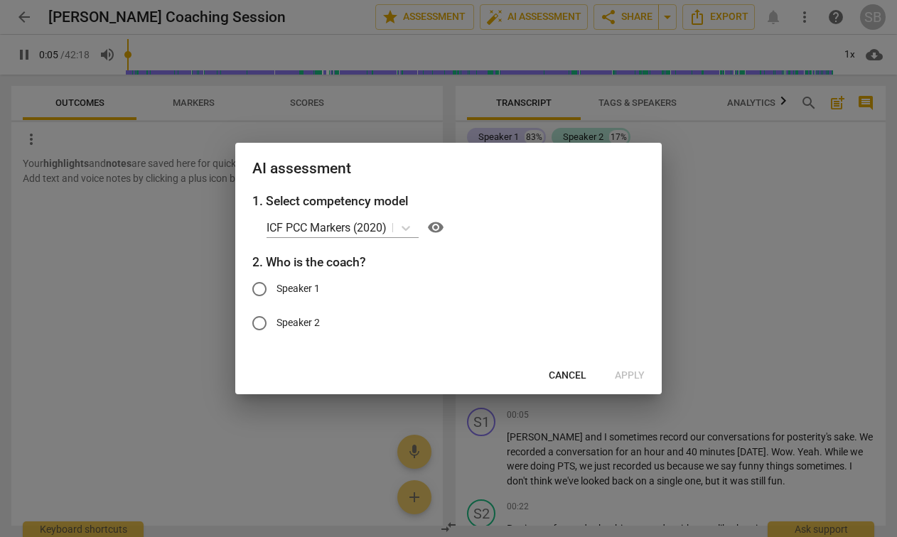
type input "6"
click at [262, 285] on input "Speaker 1" at bounding box center [259, 289] width 34 height 34
radio input "true"
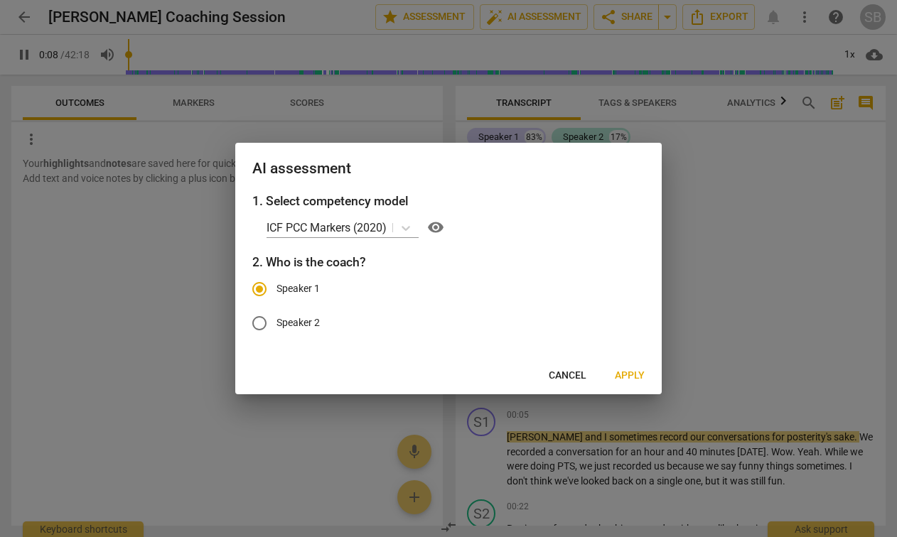
type input "8"
click at [260, 323] on input "Speaker 2" at bounding box center [259, 323] width 34 height 34
radio input "true"
type input "9"
radio input "false"
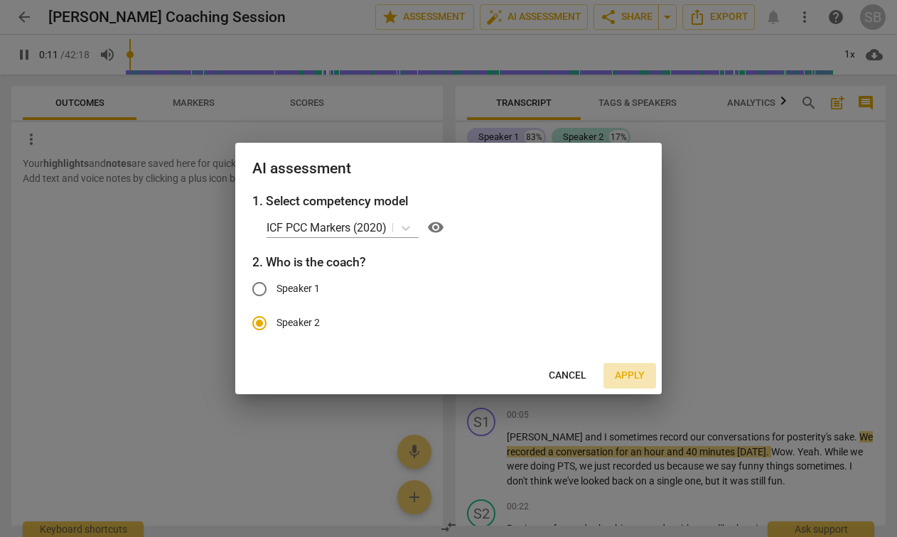
click at [625, 375] on span "Apply" at bounding box center [630, 376] width 30 height 14
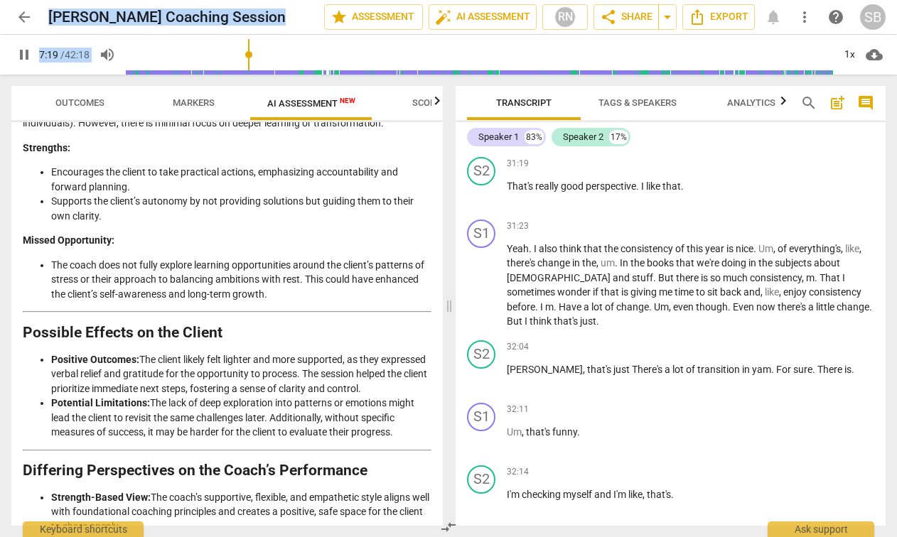
scroll to position [3206, 0]
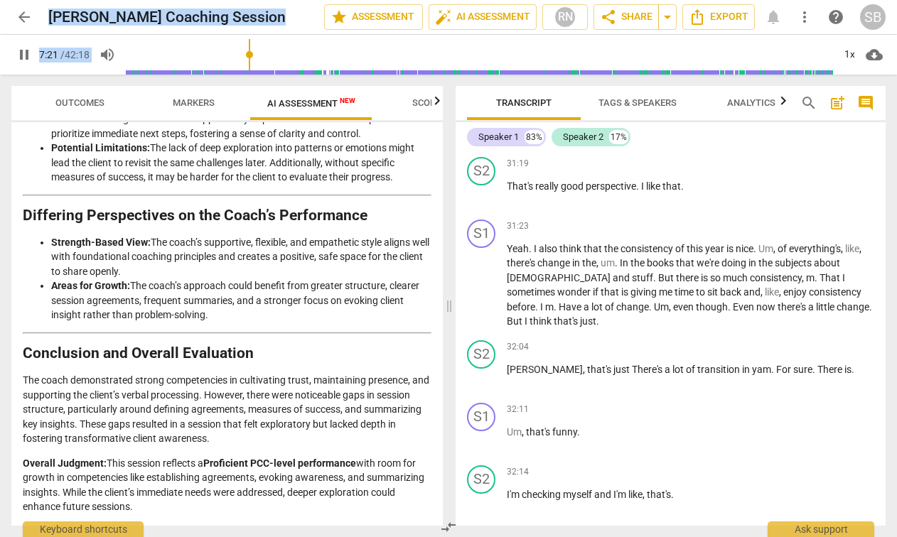
drag, startPoint x: 24, startPoint y: 167, endPoint x: 225, endPoint y: 508, distance: 396.1
copy div "Loremips do sit Ametc'a Elitsedd Ei tem incididun utlabore, etd magna'a enimadm…"
click at [293, 313] on li "Areas for Growth: The coach’s approach could benefit from greater structure, cl…" at bounding box center [241, 301] width 380 height 44
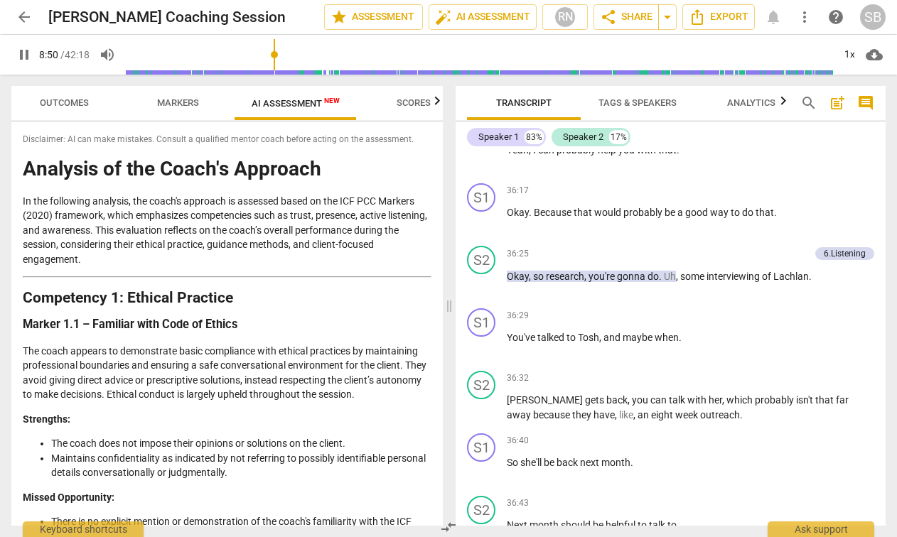
scroll to position [0, 54]
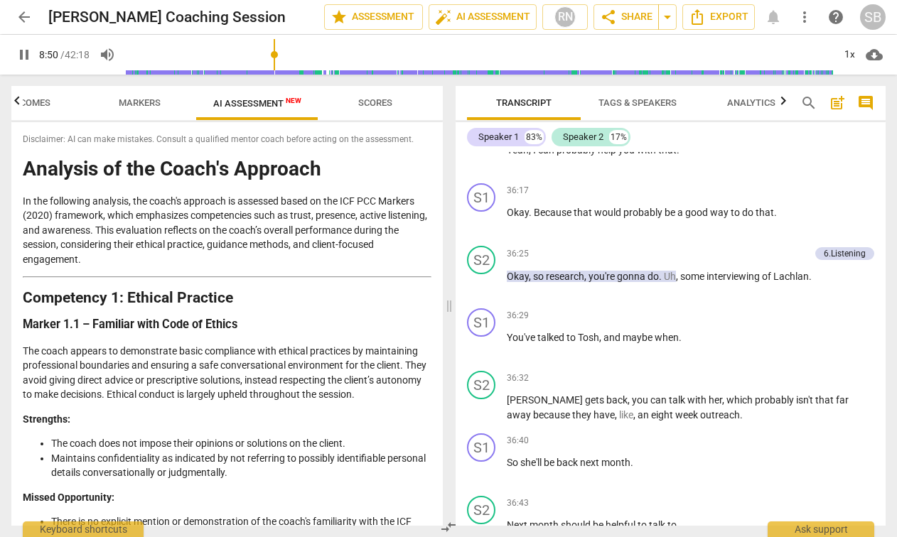
click at [367, 103] on span "Scores" at bounding box center [375, 102] width 34 height 11
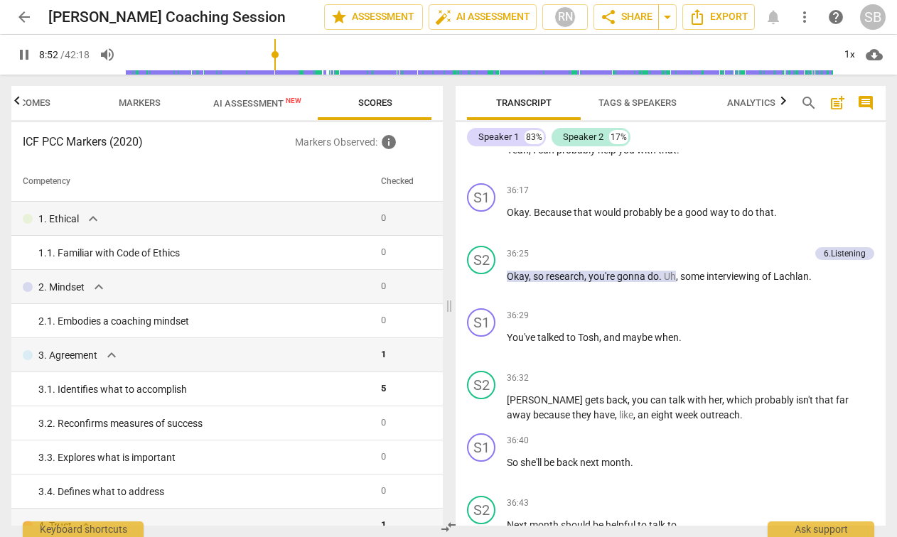
click at [271, 102] on span "AI Assessment New" at bounding box center [257, 103] width 88 height 11
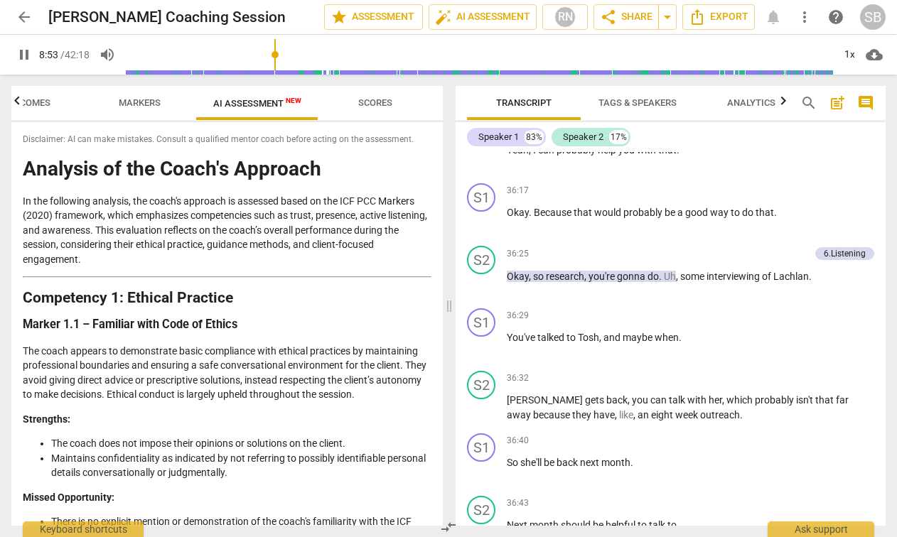
click at [150, 99] on span "Markers" at bounding box center [140, 102] width 42 height 11
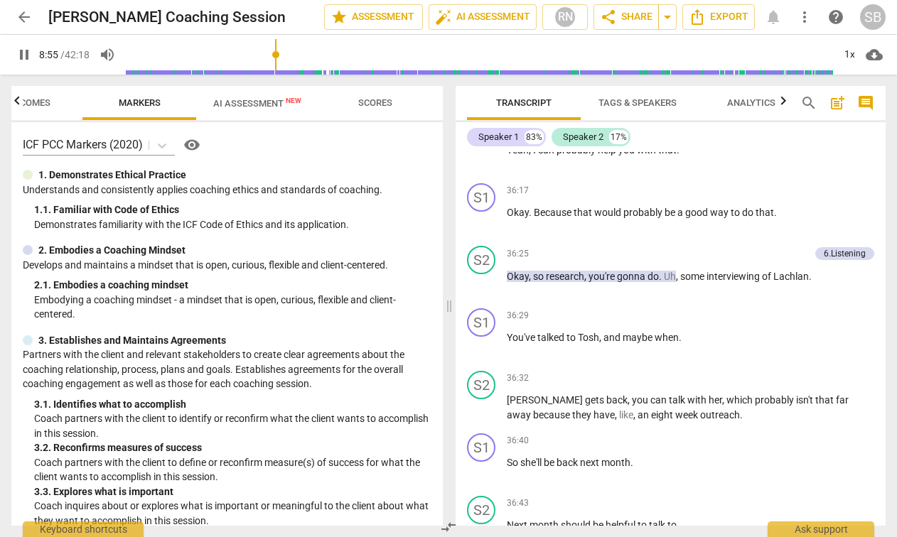
click at [33, 105] on span "Outcomes" at bounding box center [25, 102] width 49 height 11
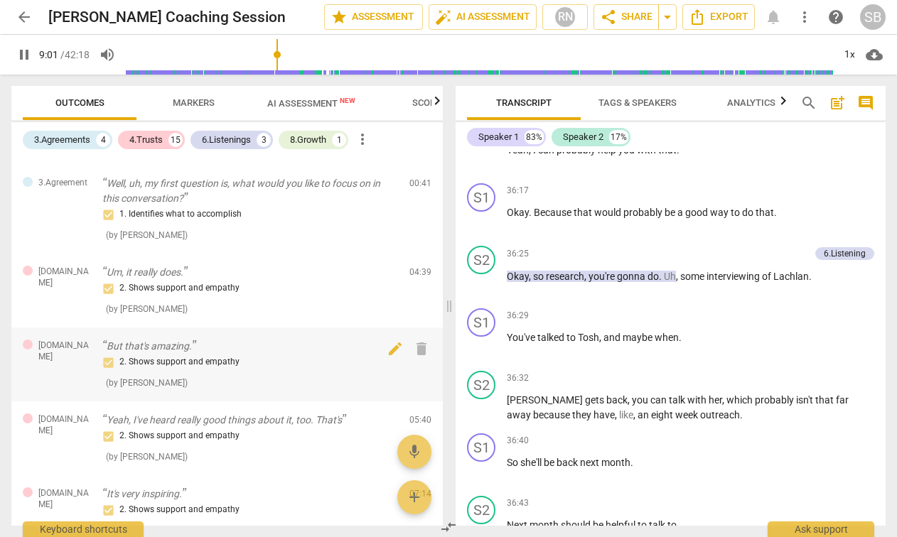
scroll to position [0, 0]
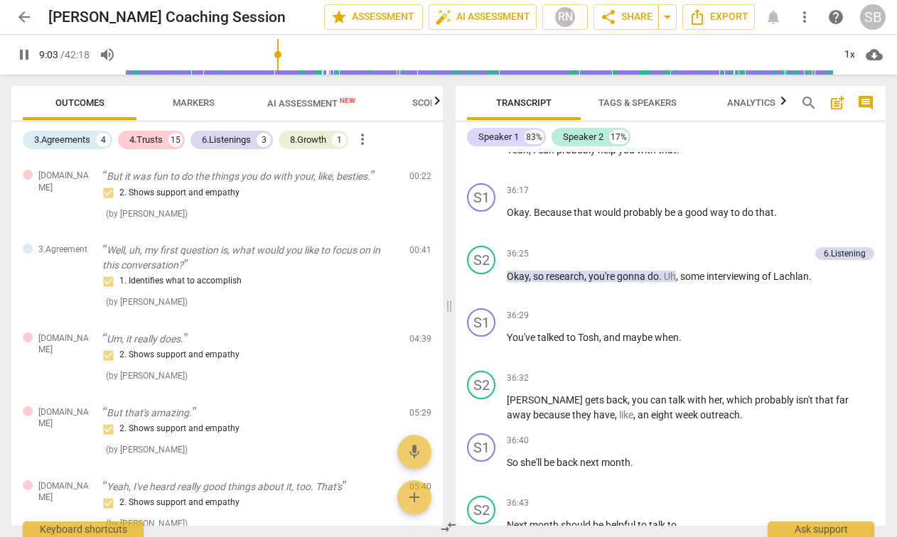
click at [30, 55] on span "pause" at bounding box center [24, 54] width 17 height 17
click at [27, 43] on button "play_arrow" at bounding box center [24, 55] width 26 height 26
type input "562"
